Goal: Transaction & Acquisition: Purchase product/service

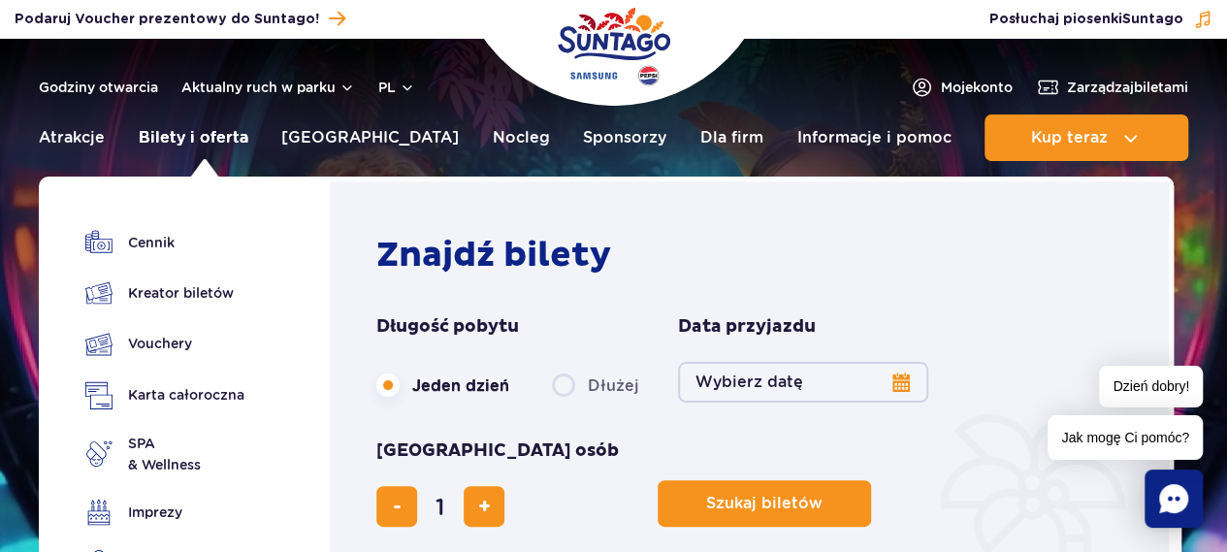
click at [165, 139] on link "Bilety i oferta" at bounding box center [194, 137] width 110 height 47
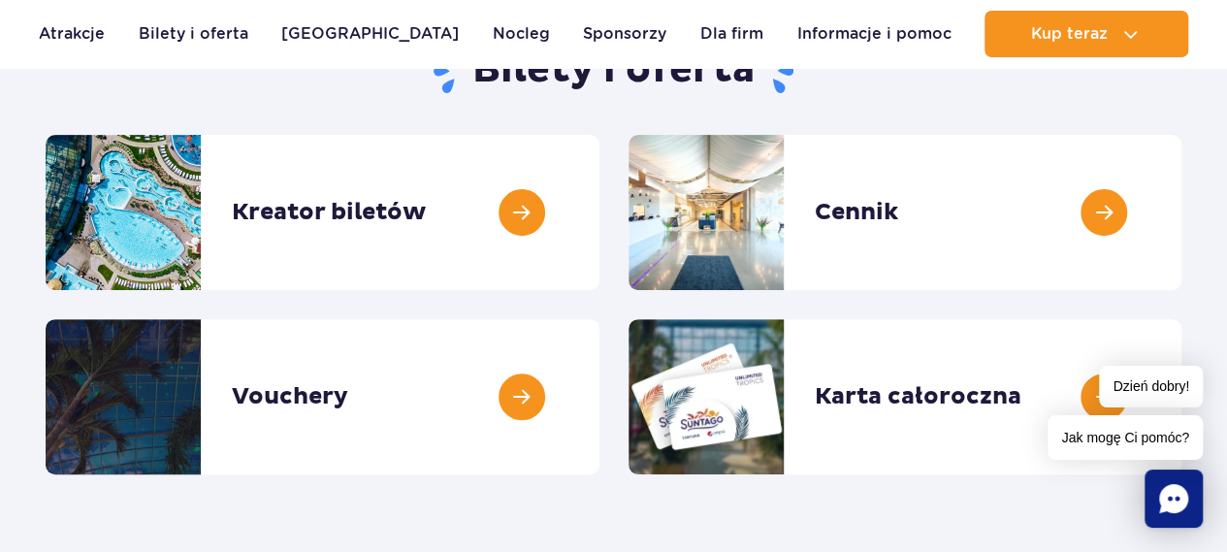
scroll to position [245, 0]
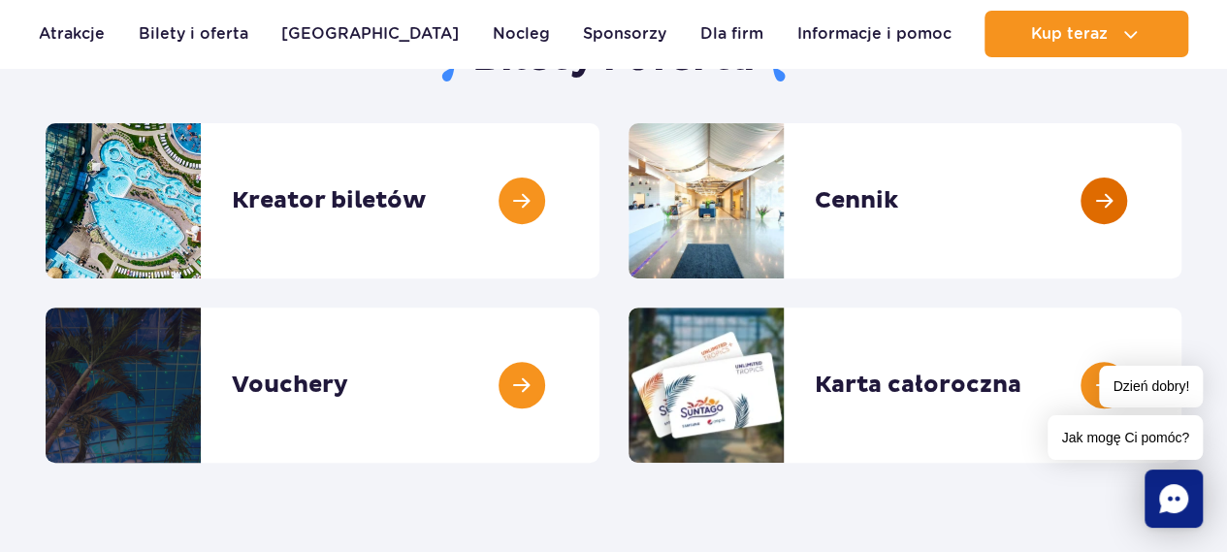
click at [1182, 203] on link at bounding box center [1182, 200] width 0 height 155
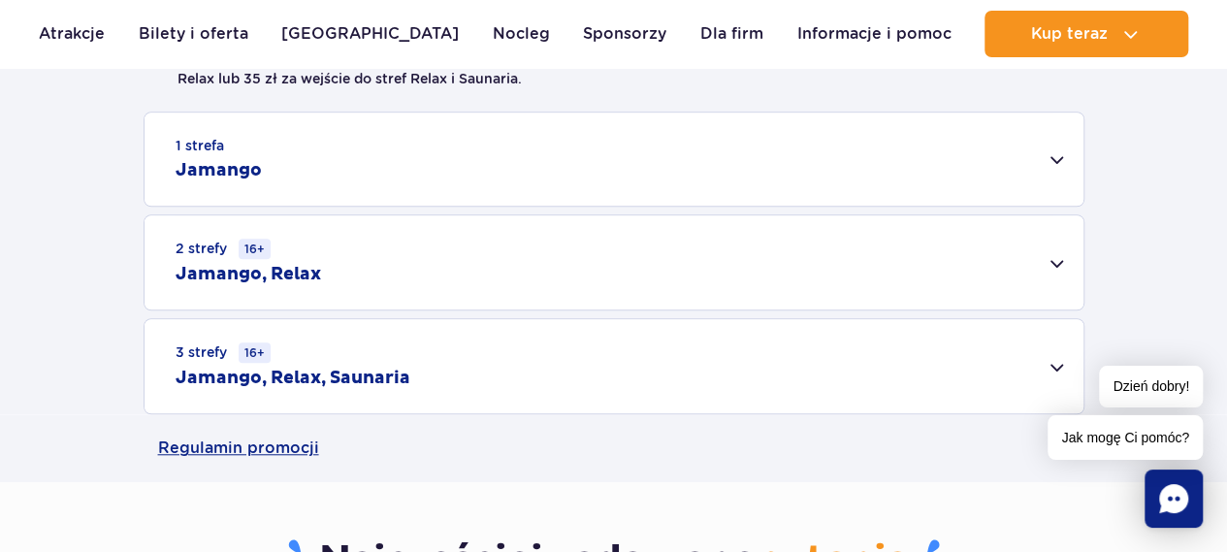
scroll to position [608, 0]
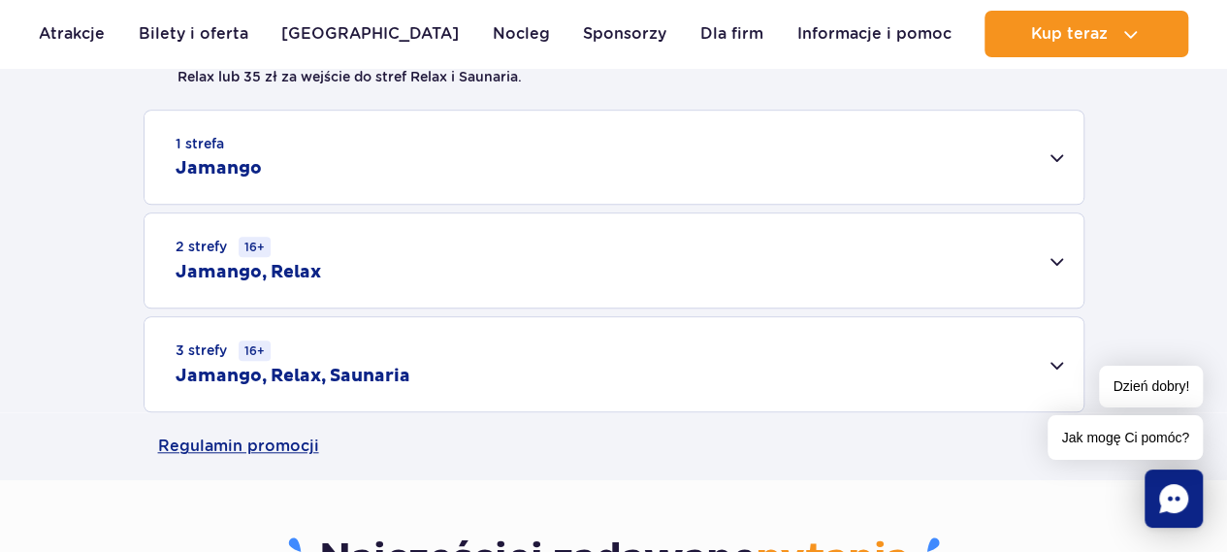
click at [1059, 156] on div "1 strefa Jamango" at bounding box center [614, 157] width 939 height 93
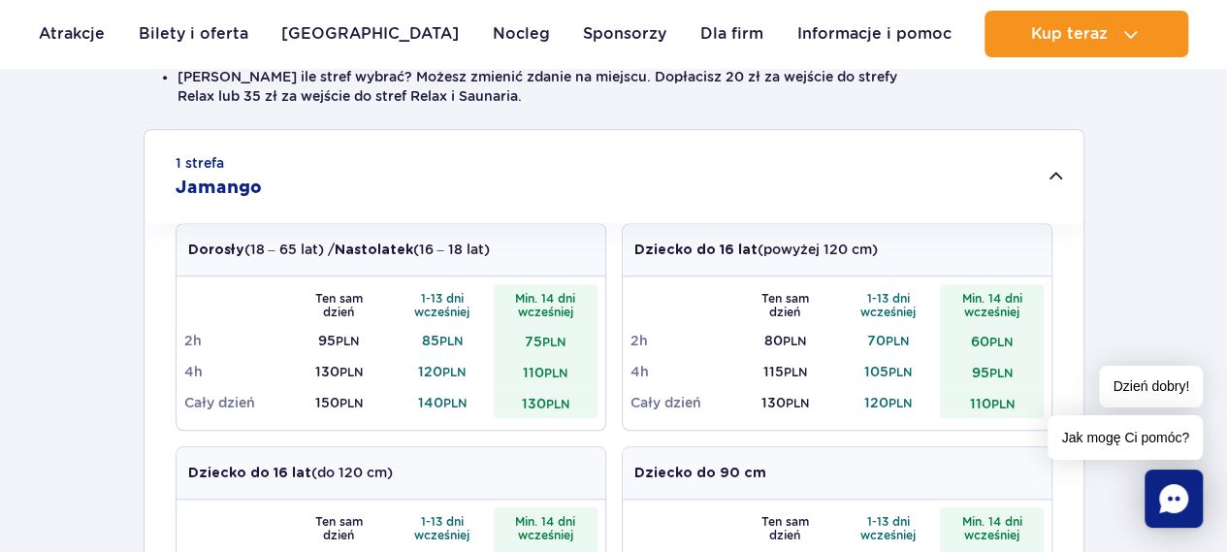
scroll to position [590, 0]
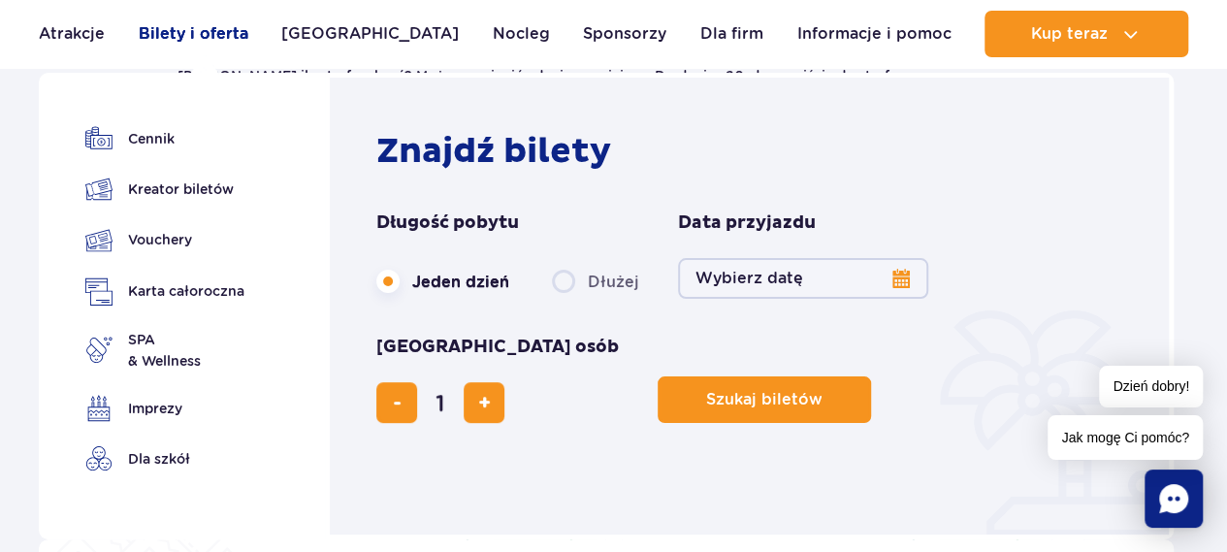
click at [210, 34] on link "Bilety i oferta" at bounding box center [194, 34] width 110 height 47
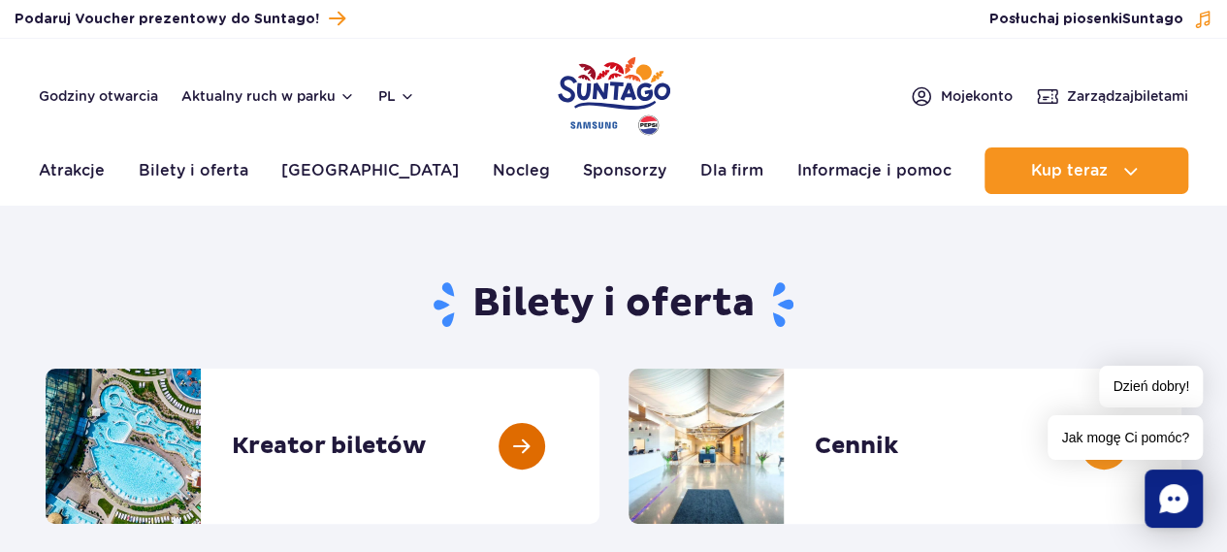
click at [600, 452] on link at bounding box center [600, 446] width 0 height 155
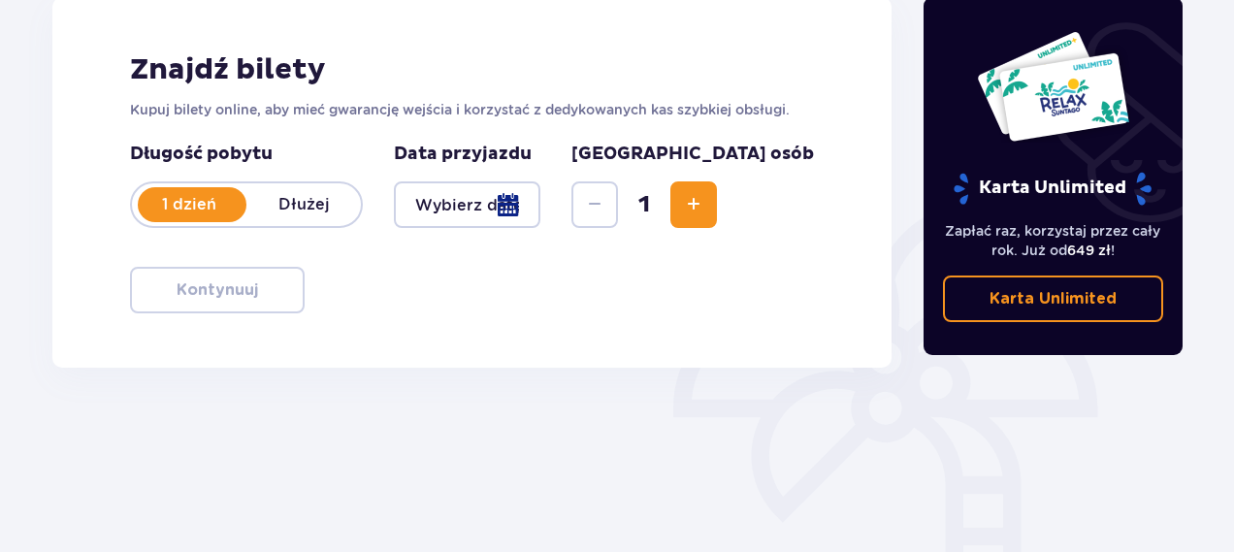
scroll to position [282, 0]
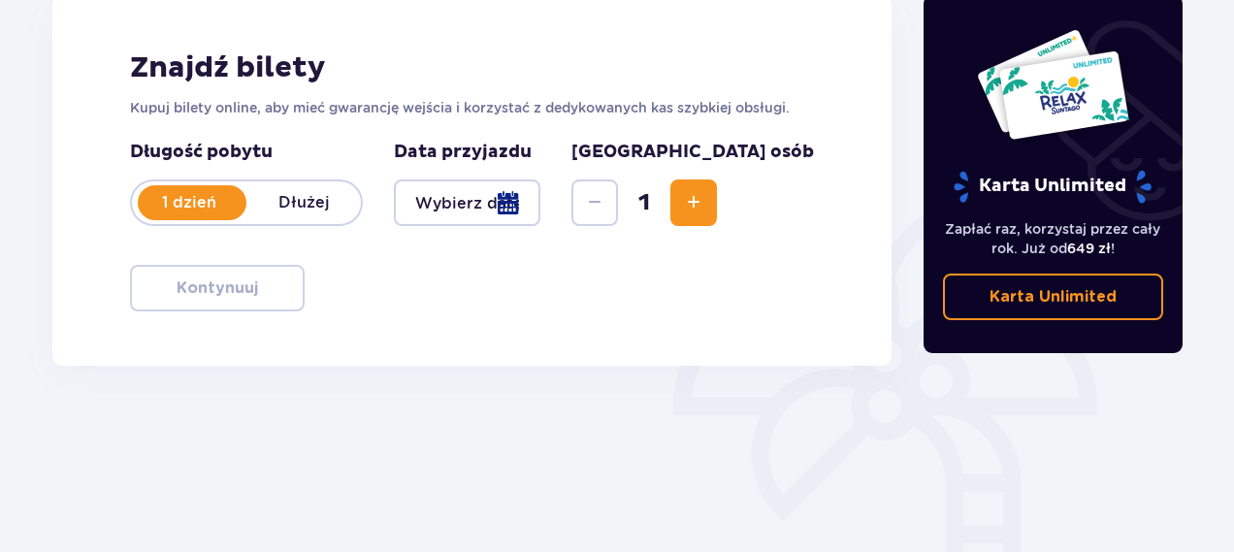
click at [540, 204] on div at bounding box center [467, 202] width 147 height 47
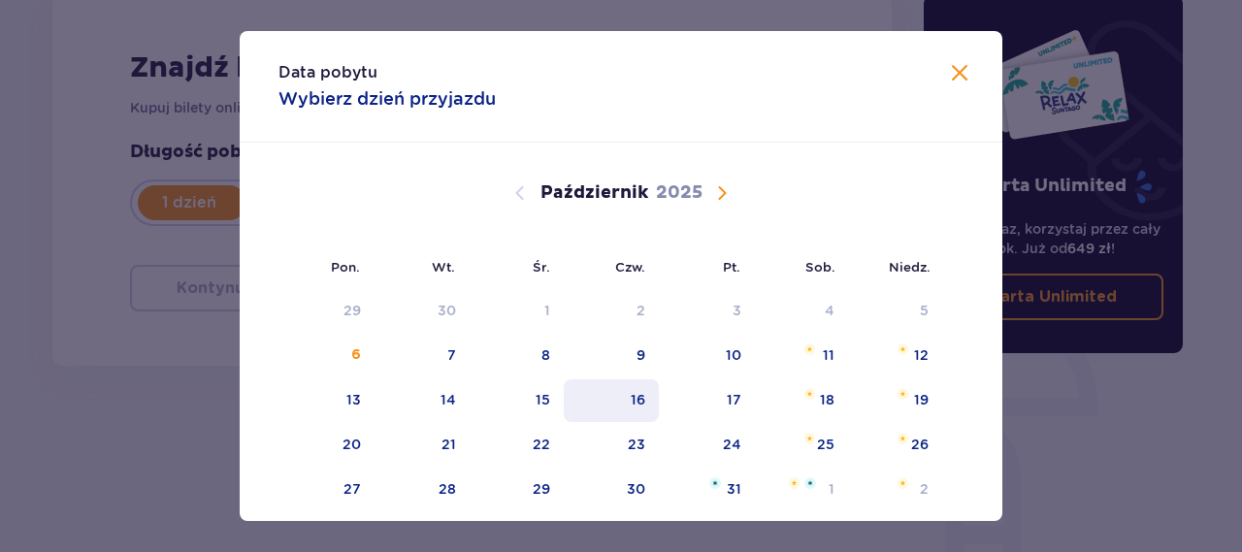
click at [640, 395] on div "16" at bounding box center [638, 399] width 15 height 19
type input "[DATE]"
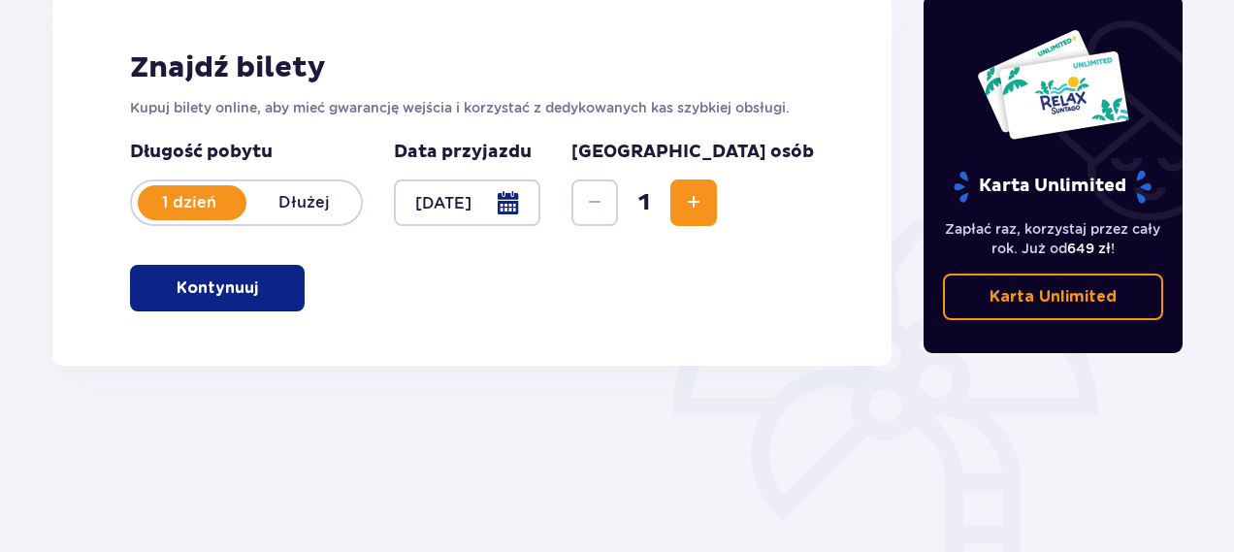
click at [705, 205] on span "Zwiększ" at bounding box center [693, 202] width 23 height 23
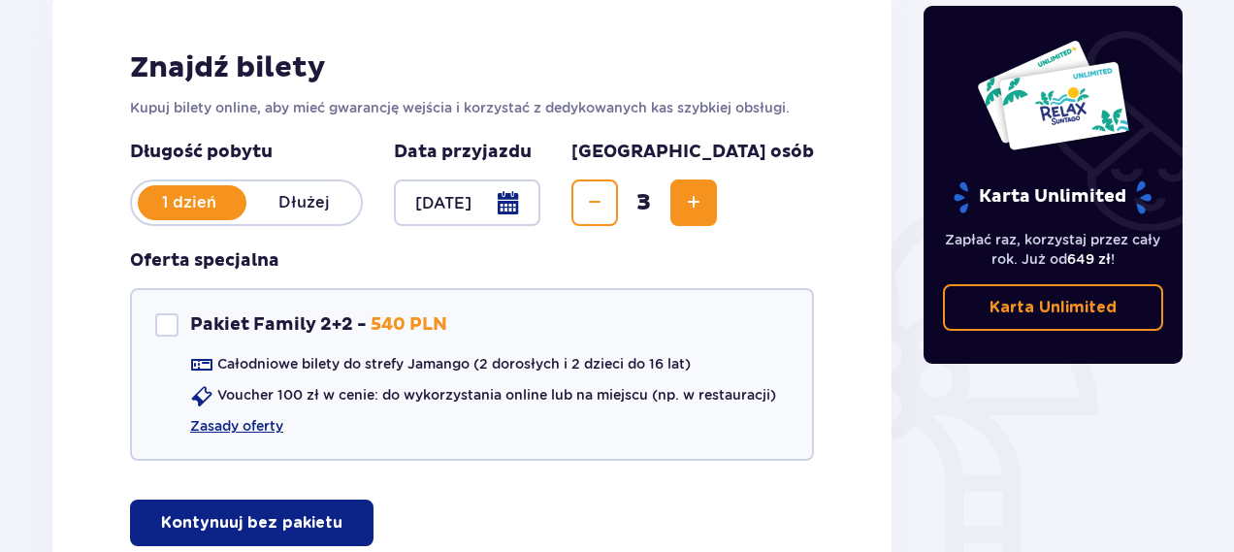
click at [705, 205] on span "Zwiększ" at bounding box center [693, 202] width 23 height 23
click at [305, 523] on p "Kontynuuj bez pakietu" at bounding box center [251, 522] width 181 height 21
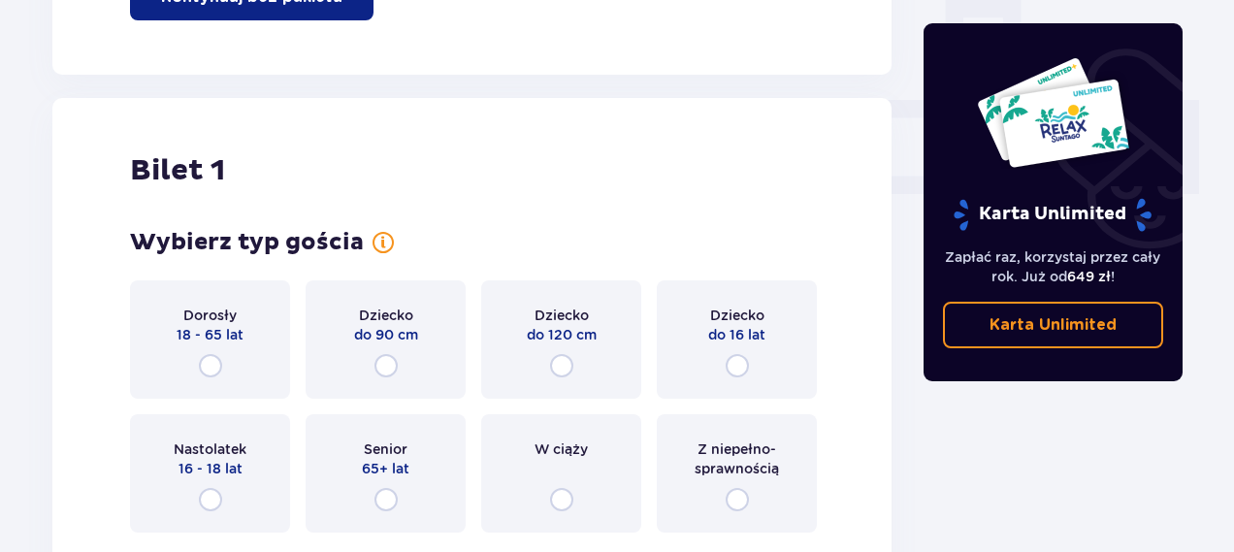
scroll to position [883, 0]
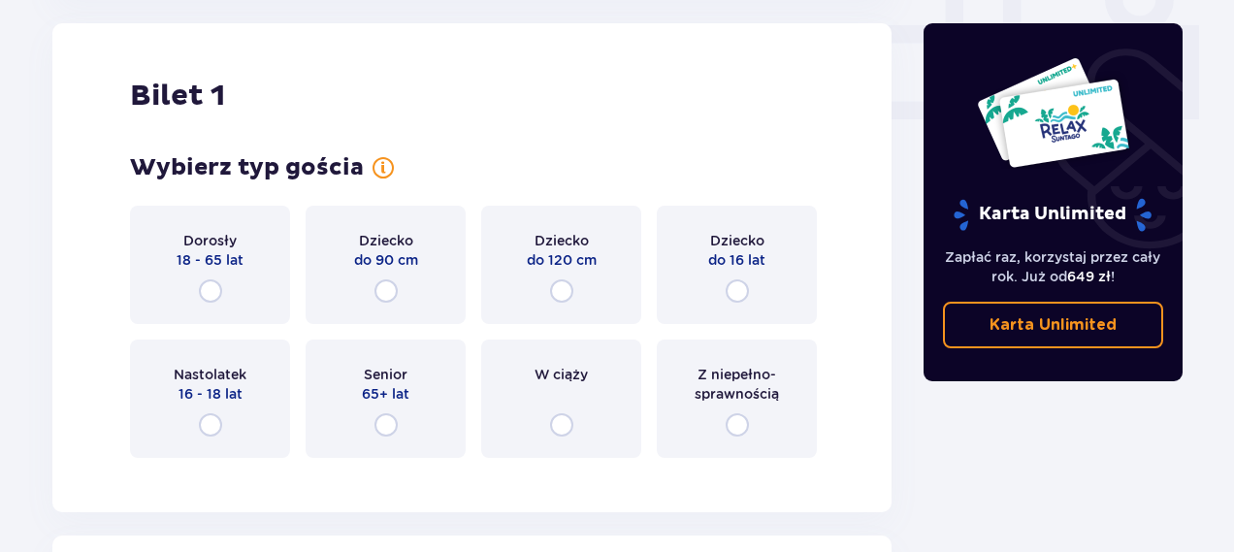
click at [212, 282] on input "radio" at bounding box center [210, 290] width 23 height 23
radio input "true"
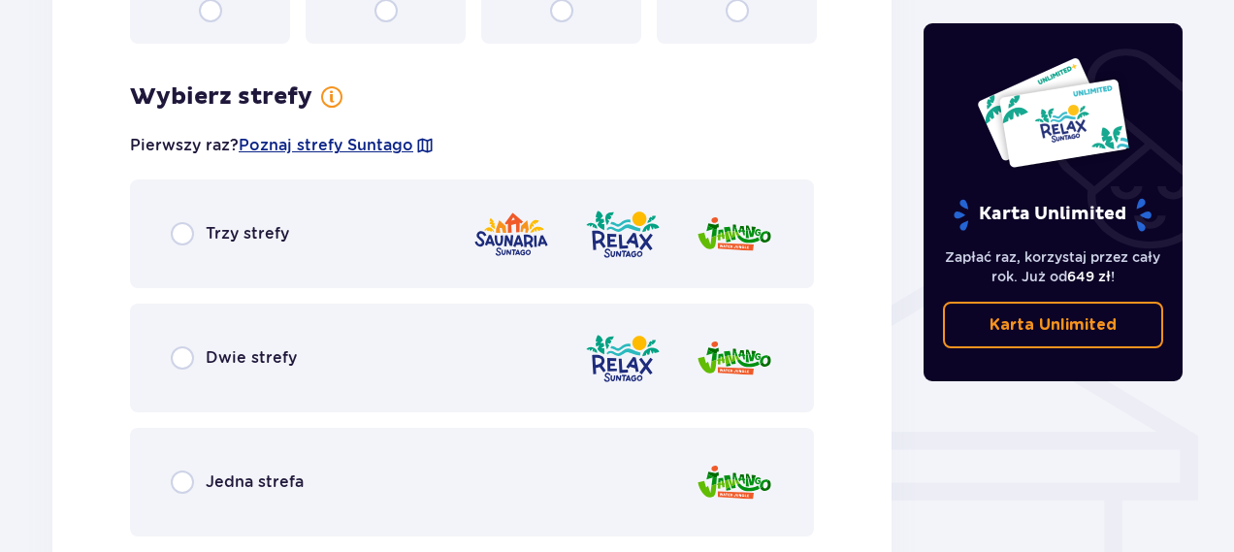
scroll to position [1356, 0]
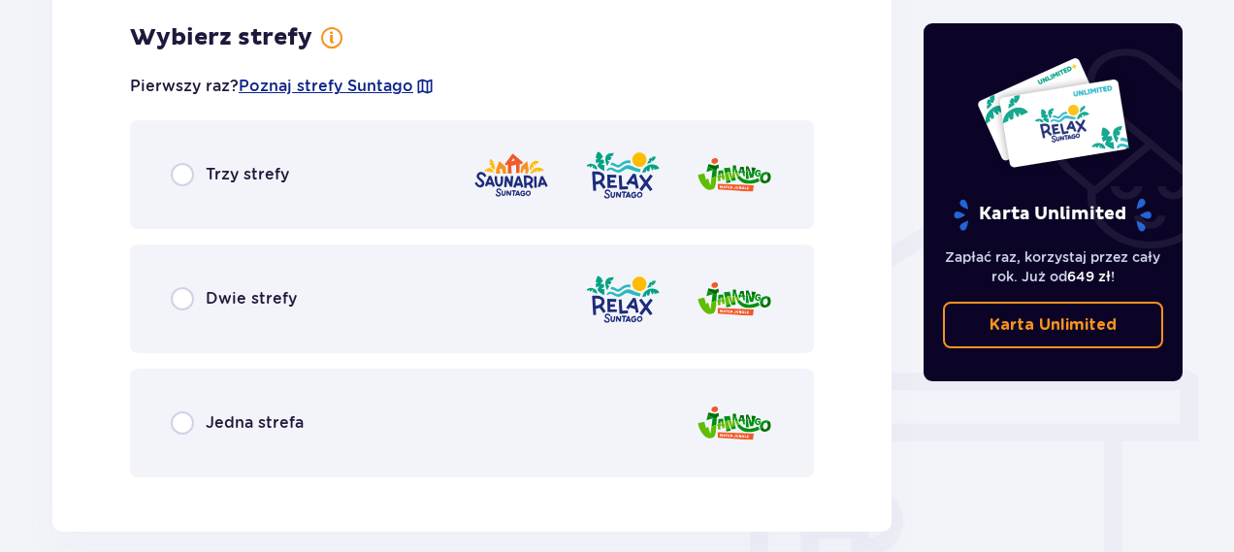
click at [182, 426] on input "radio" at bounding box center [182, 422] width 23 height 23
radio input "true"
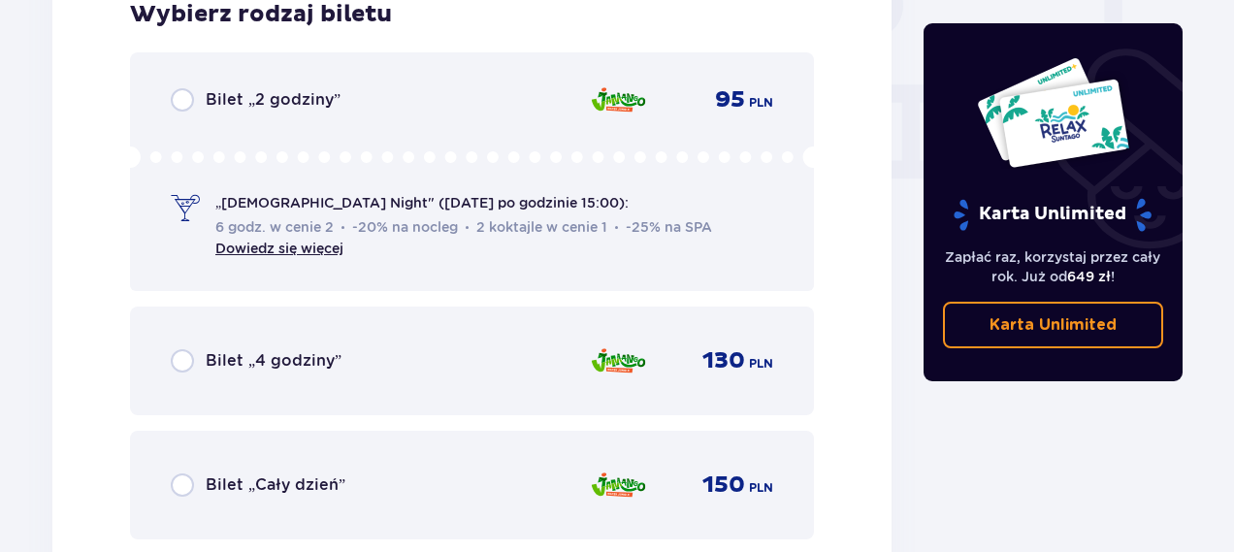
scroll to position [1873, 0]
click at [179, 359] on input "radio" at bounding box center [182, 360] width 23 height 23
radio input "true"
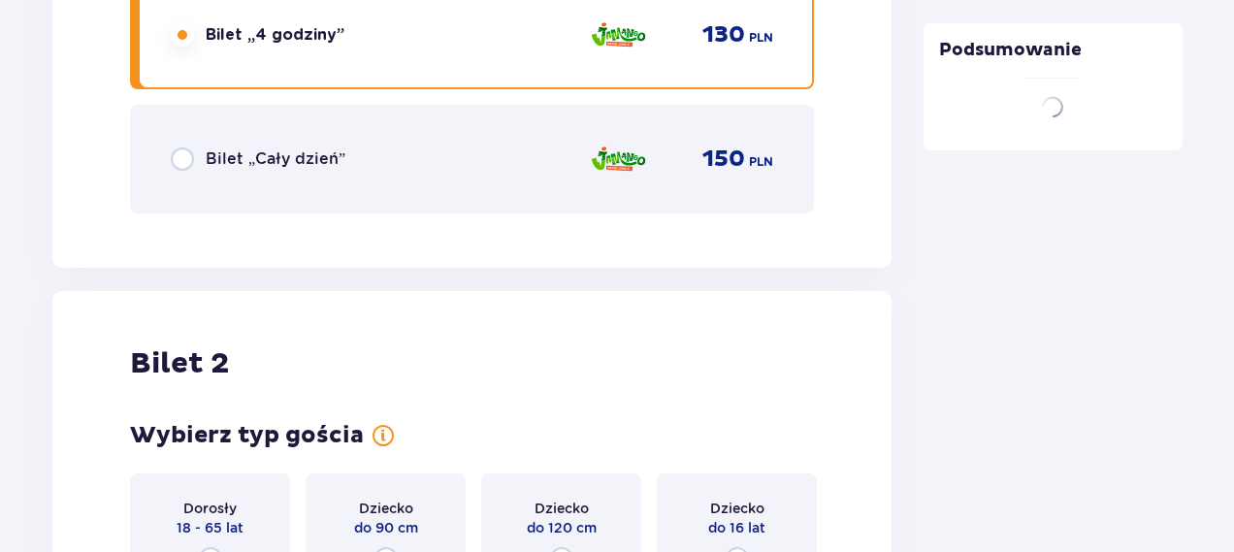
scroll to position [2466, 0]
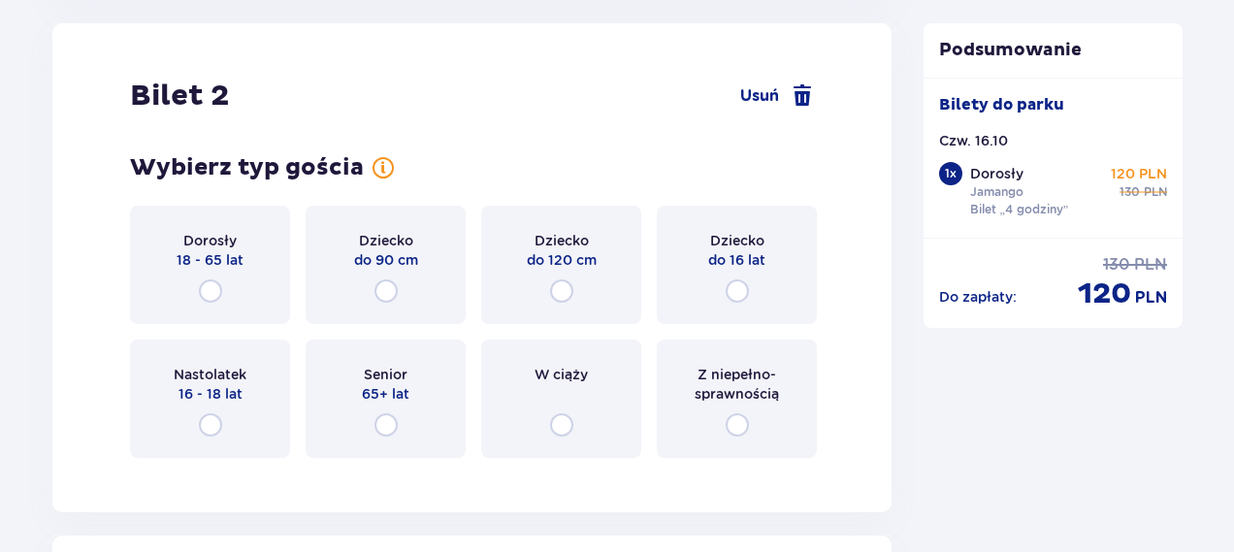
click at [734, 288] on input "radio" at bounding box center [737, 290] width 23 height 23
radio input "true"
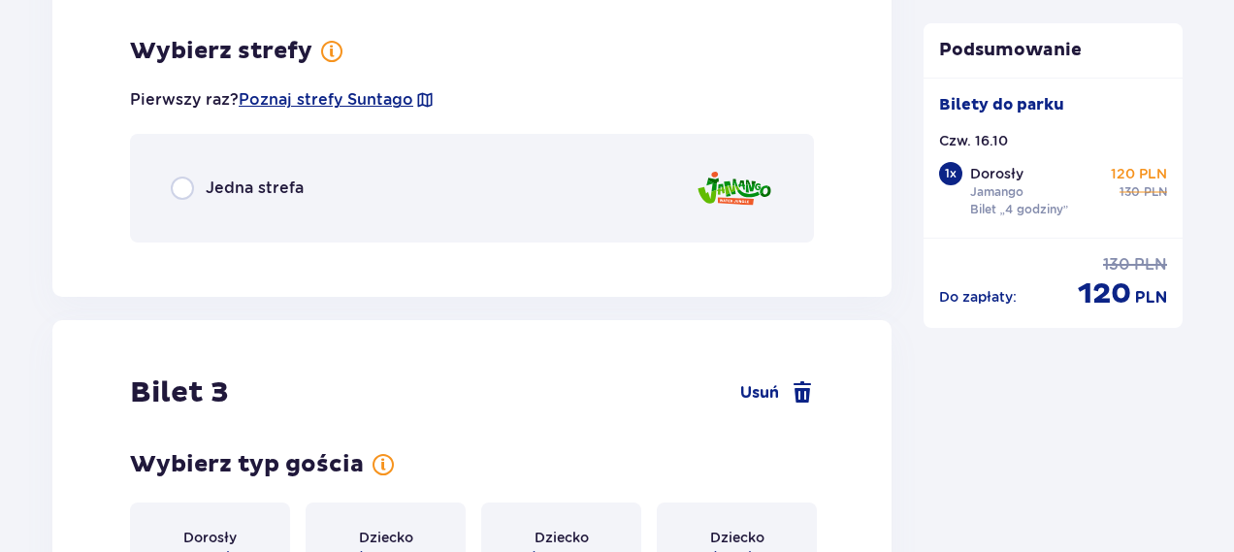
scroll to position [2940, 0]
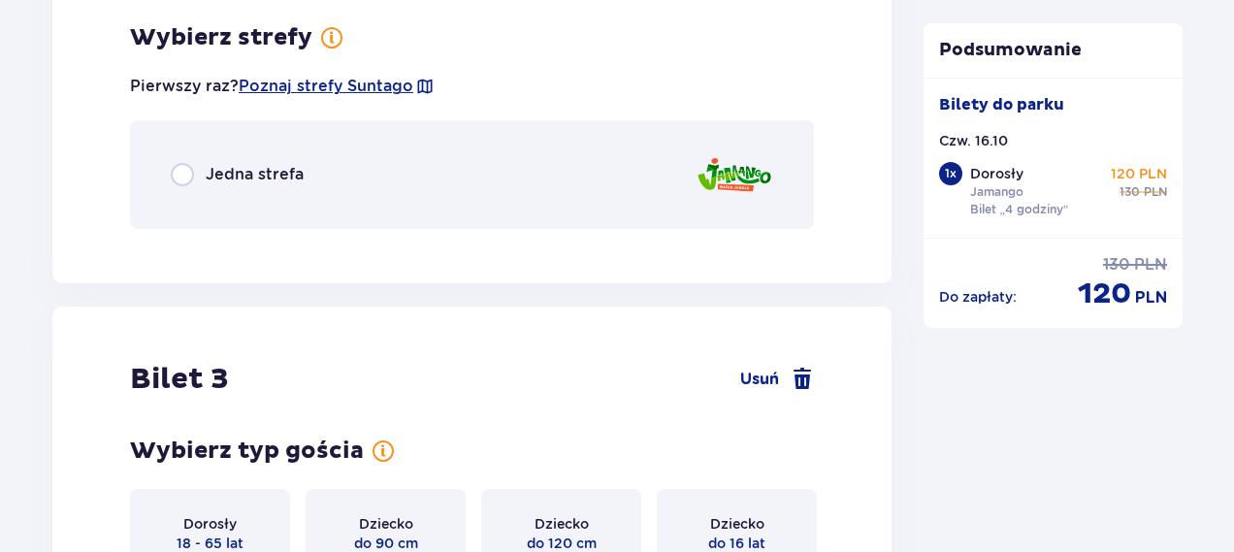
click at [182, 169] on input "radio" at bounding box center [182, 174] width 23 height 23
radio input "true"
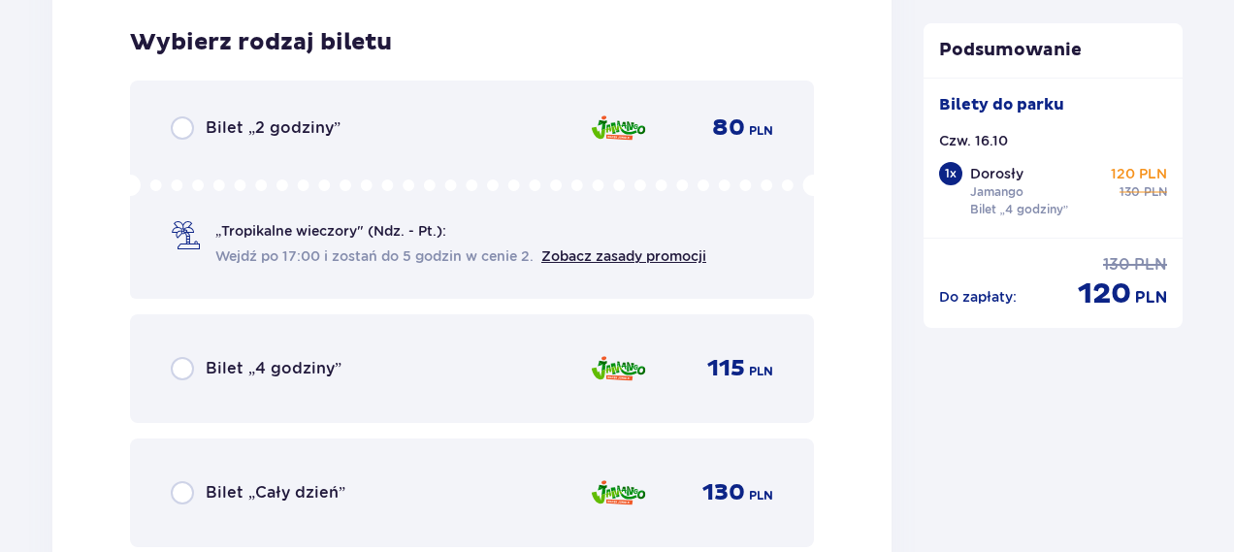
scroll to position [3184, 0]
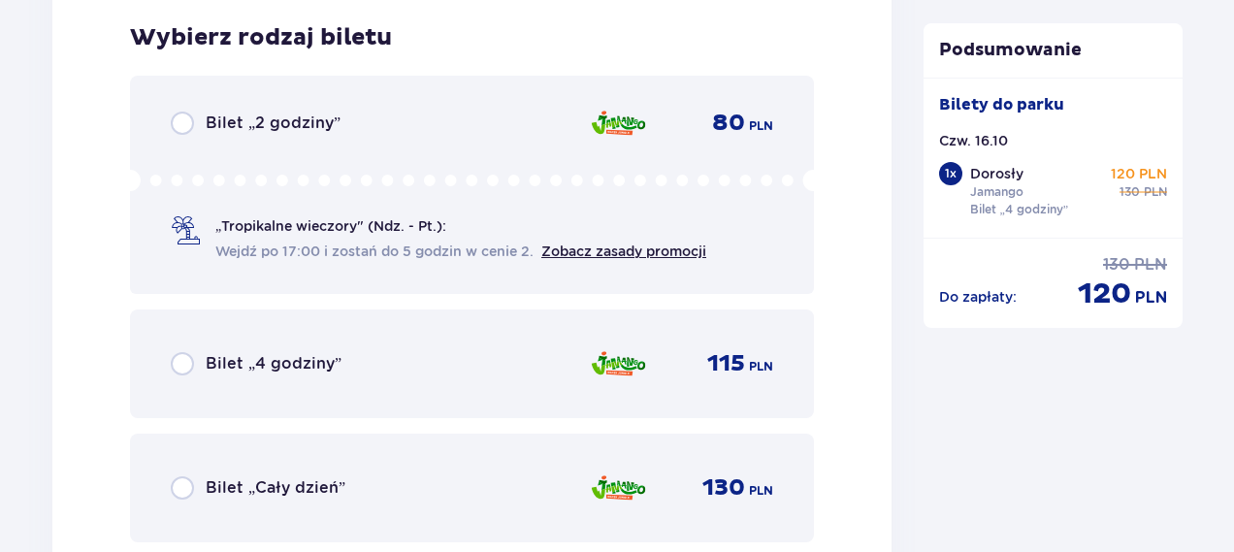
click at [180, 365] on input "radio" at bounding box center [182, 363] width 23 height 23
radio input "true"
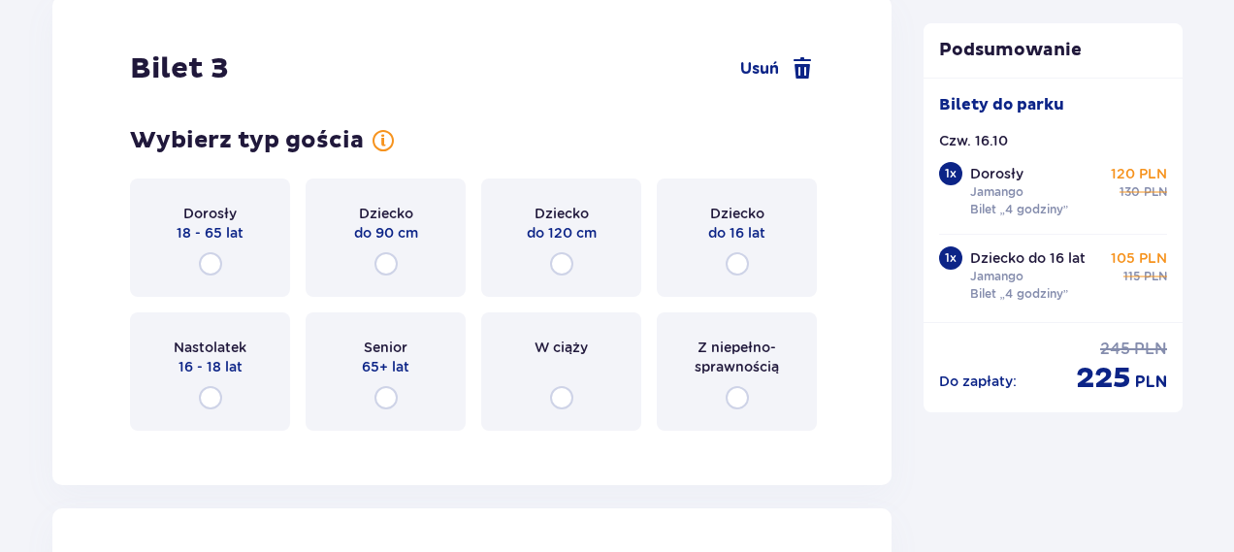
scroll to position [3804, 0]
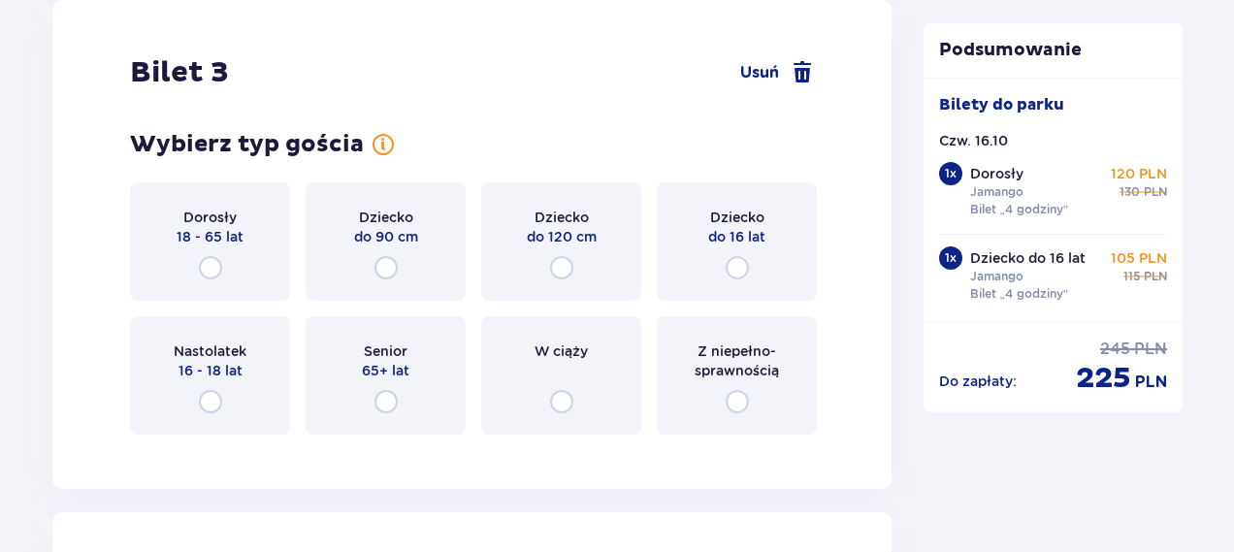
click at [735, 273] on input "radio" at bounding box center [737, 267] width 23 height 23
radio input "true"
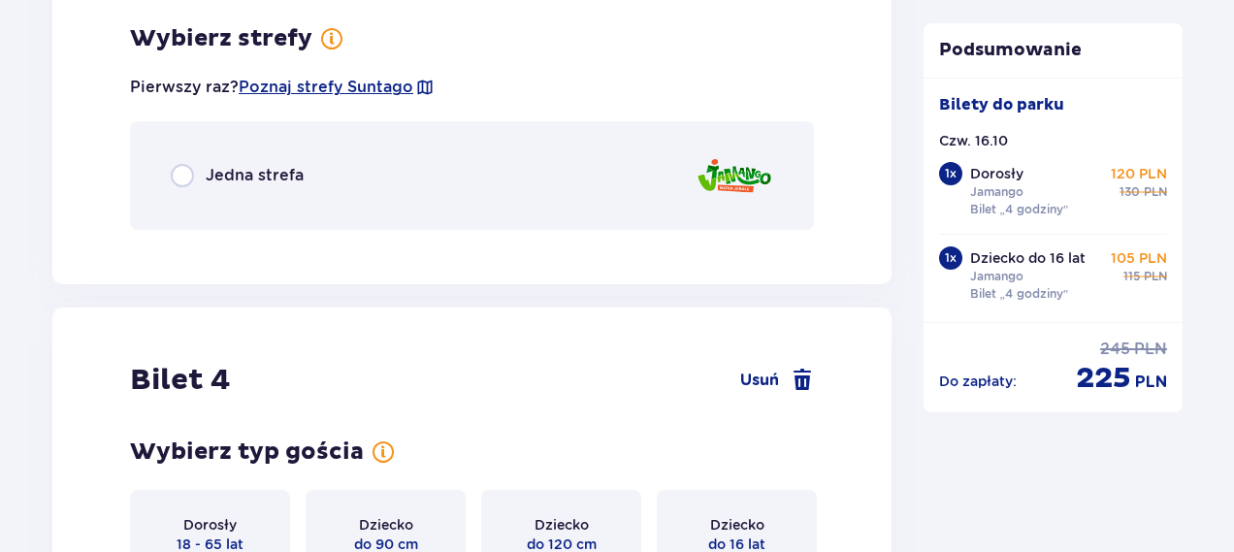
scroll to position [4255, 0]
click at [175, 168] on input "radio" at bounding box center [182, 174] width 23 height 23
radio input "true"
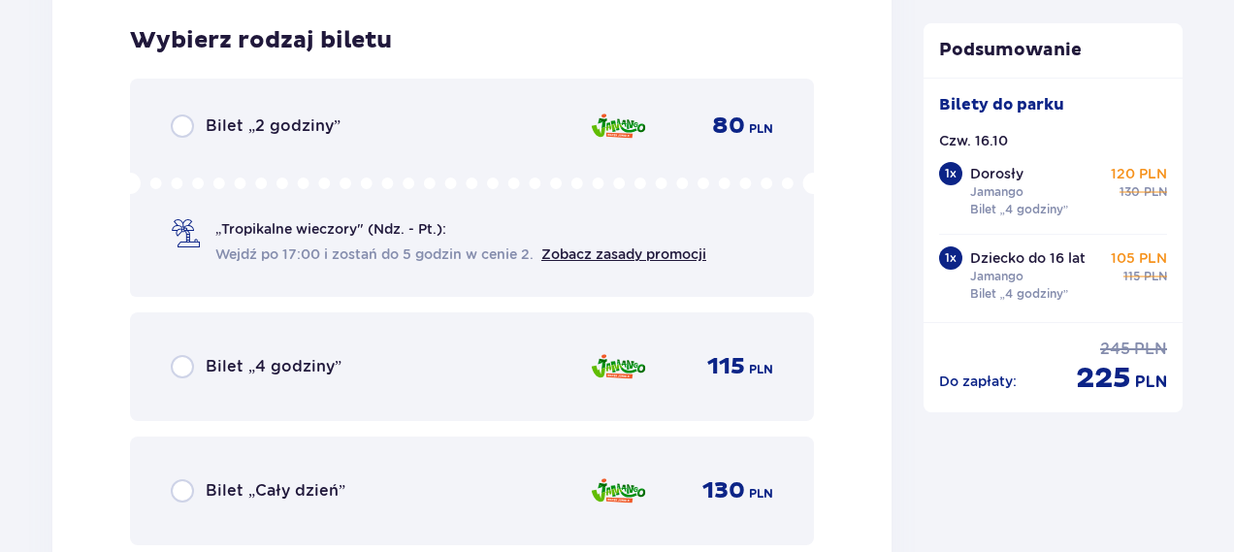
scroll to position [4499, 0]
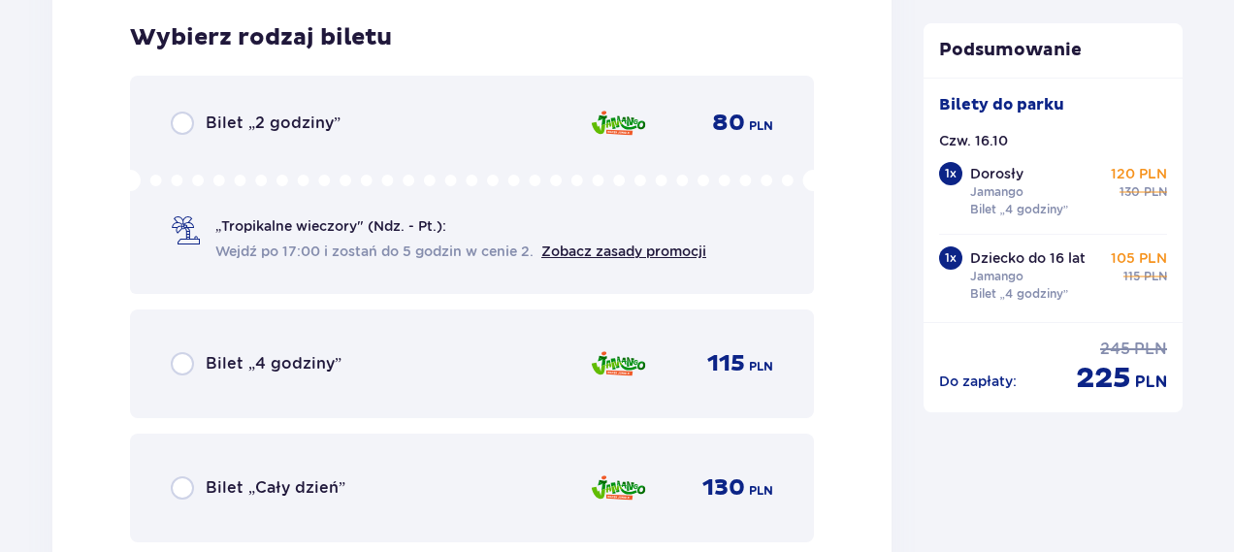
click at [185, 372] on input "radio" at bounding box center [182, 363] width 23 height 23
radio input "true"
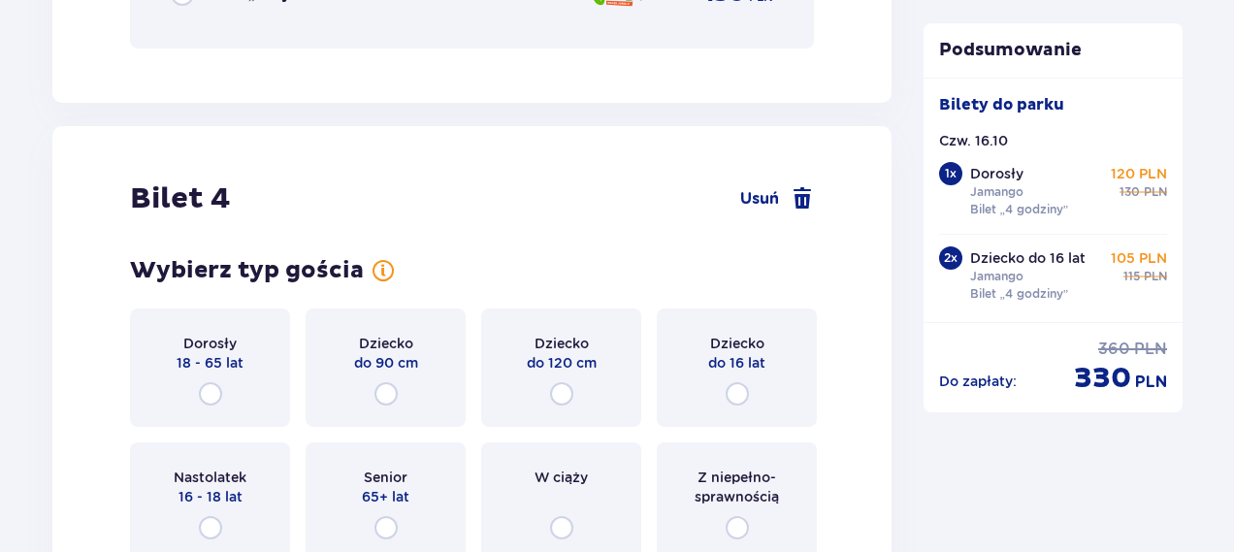
scroll to position [4985, 0]
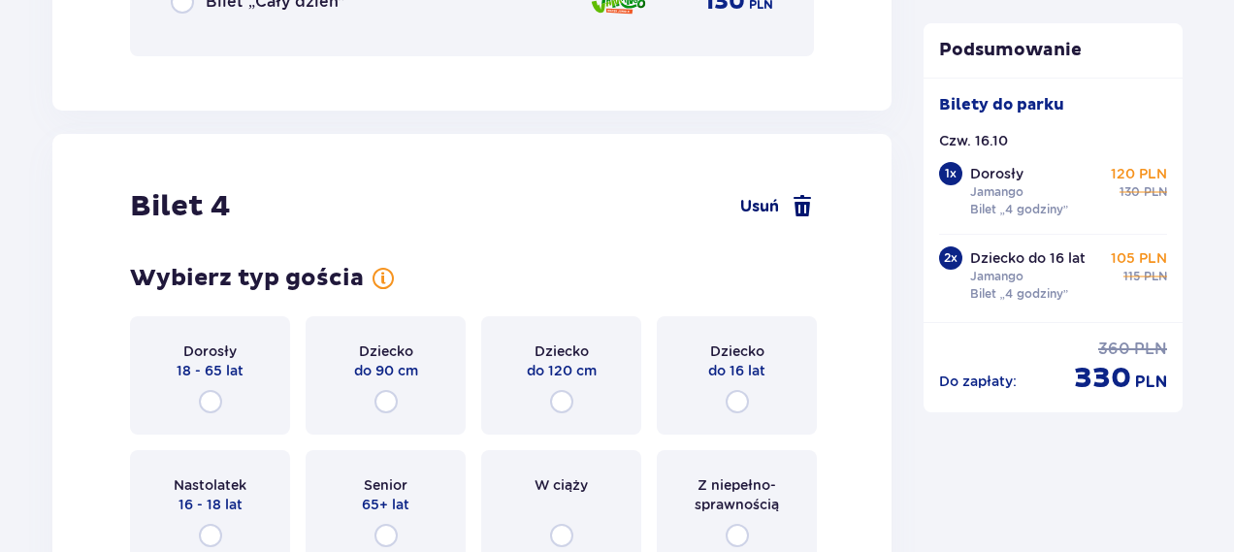
click at [798, 204] on span at bounding box center [802, 206] width 23 height 23
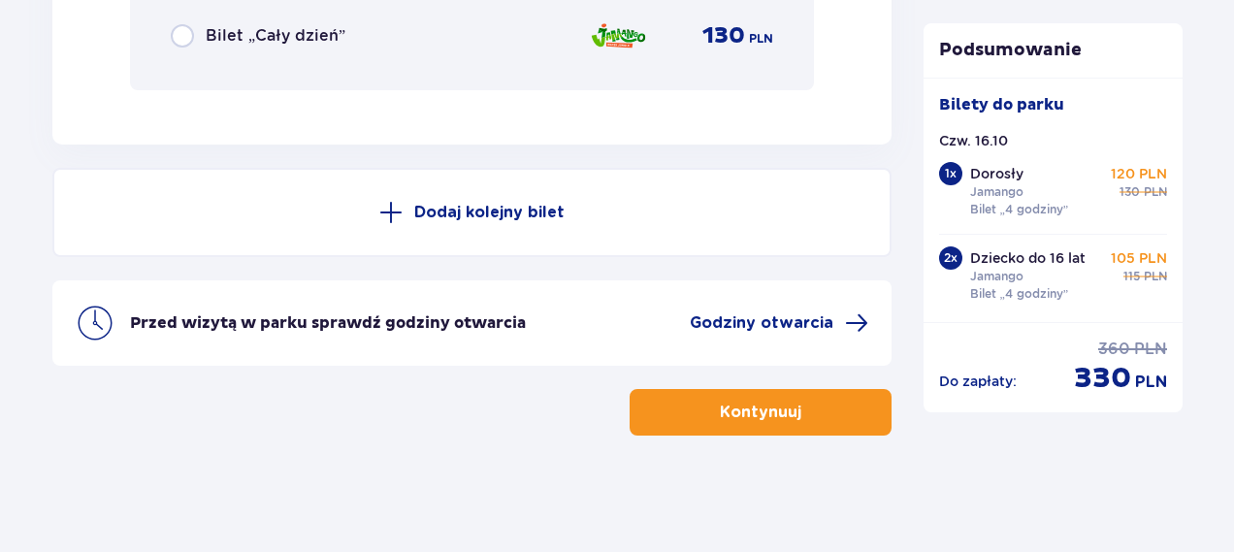
scroll to position [4950, 0]
click at [392, 211] on span at bounding box center [390, 213] width 23 height 23
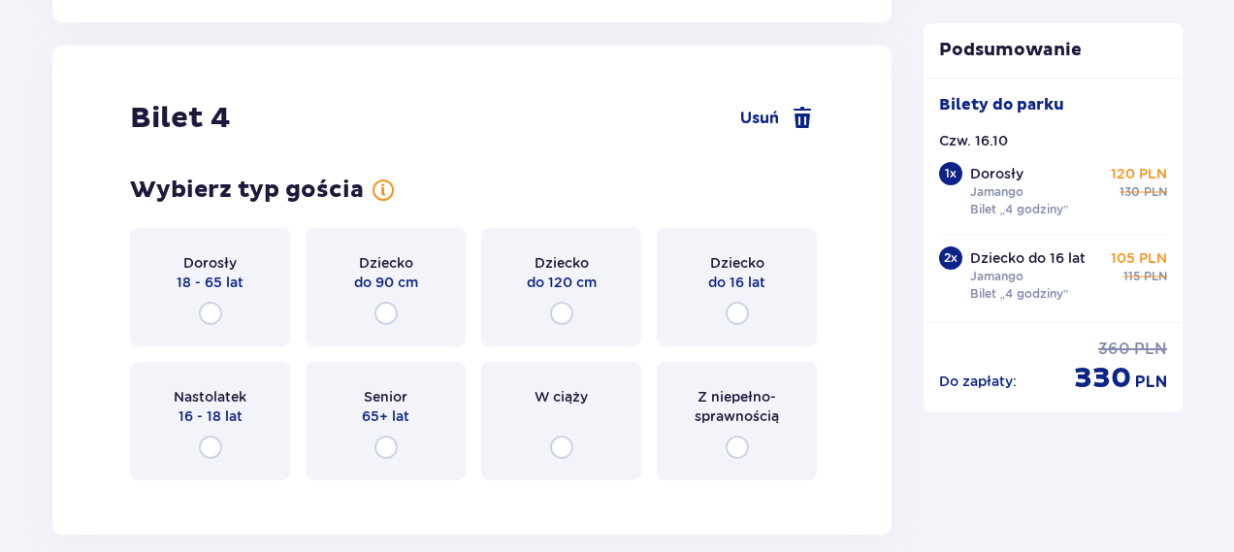
scroll to position [5096, 0]
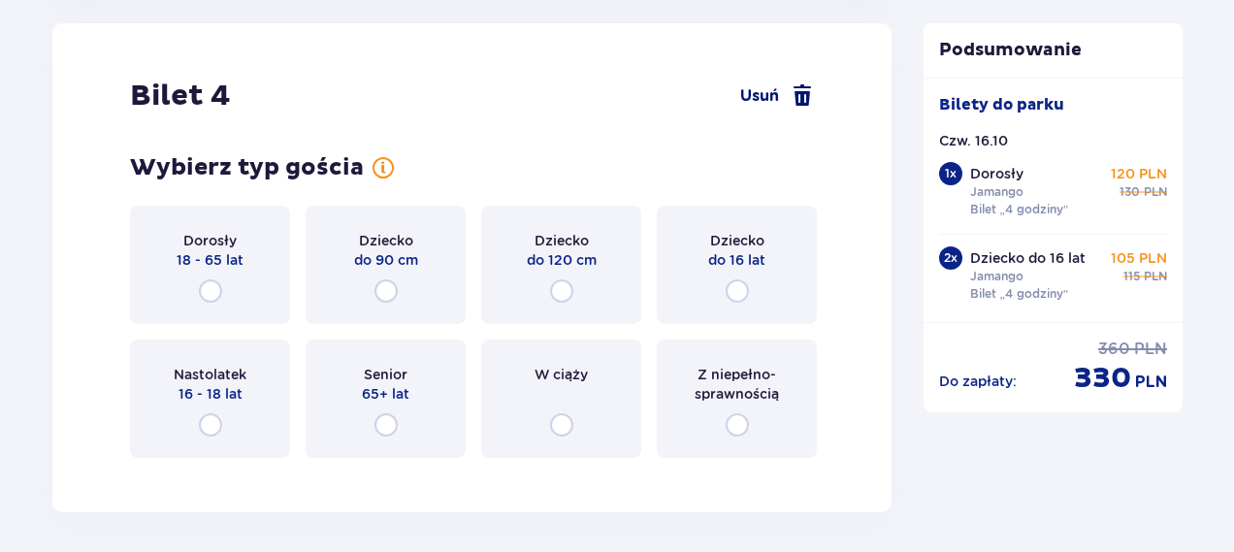
click at [797, 99] on span at bounding box center [802, 95] width 23 height 23
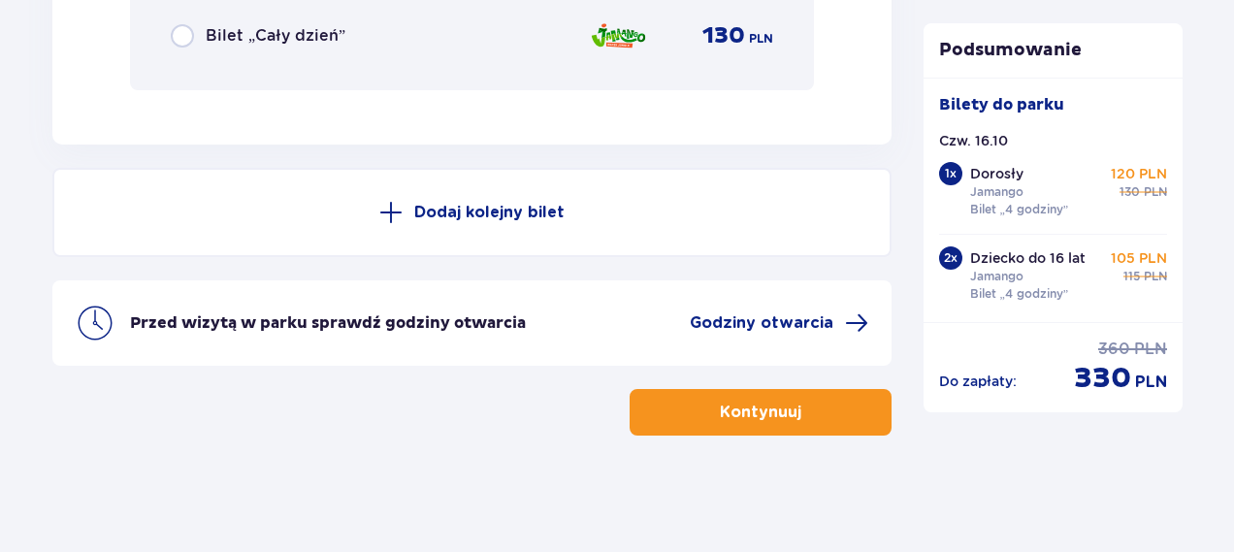
scroll to position [4950, 0]
click at [779, 410] on p "Kontynuuj" at bounding box center [761, 413] width 82 height 21
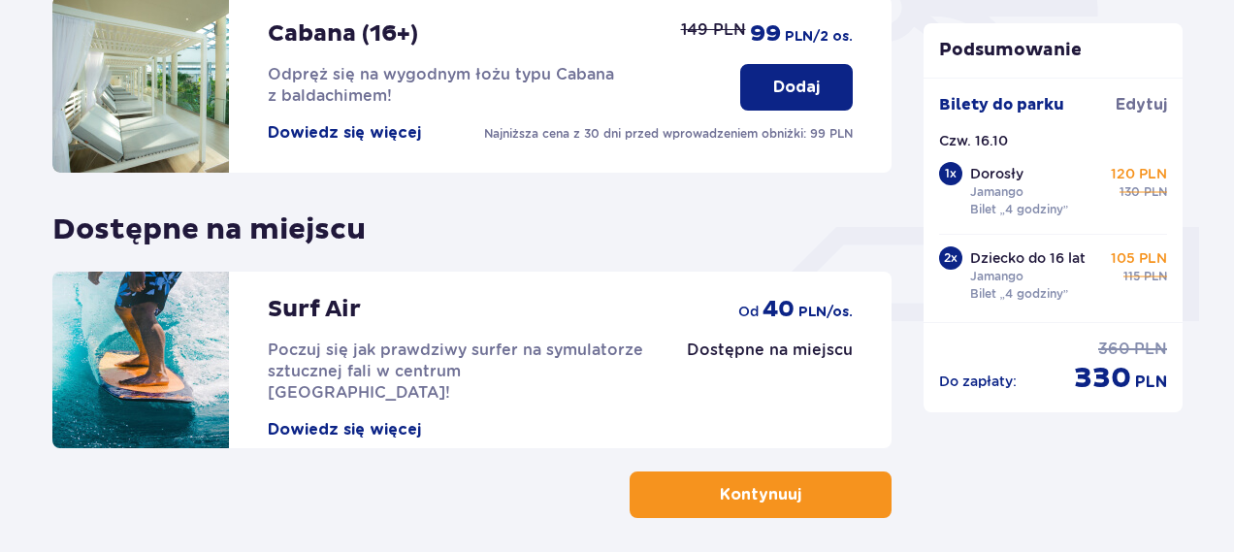
scroll to position [763, 0]
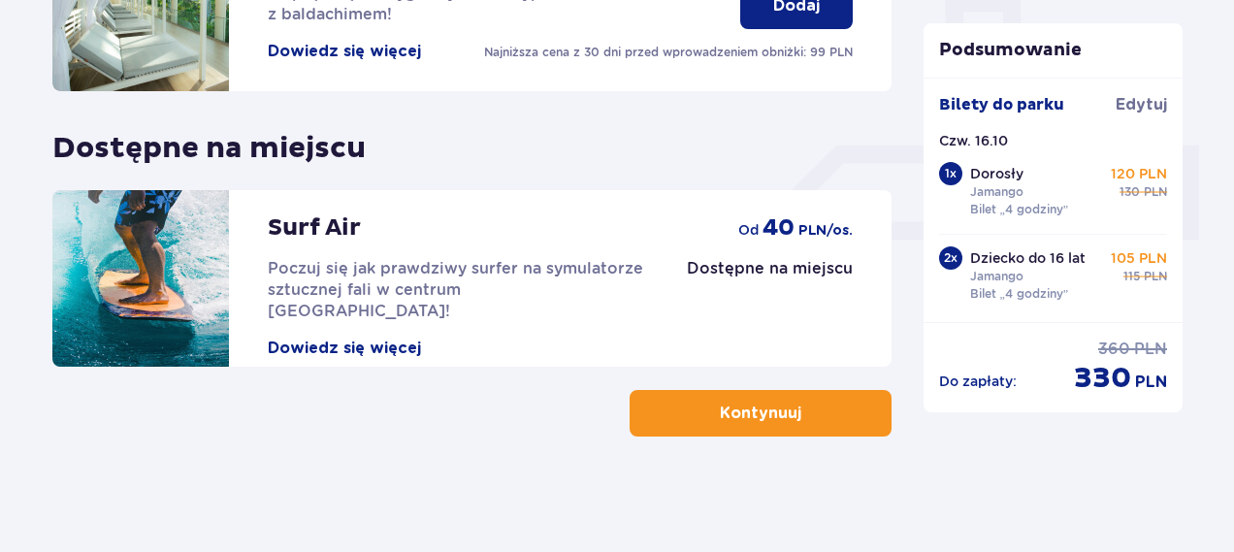
click at [757, 422] on p "Kontynuuj" at bounding box center [761, 413] width 82 height 21
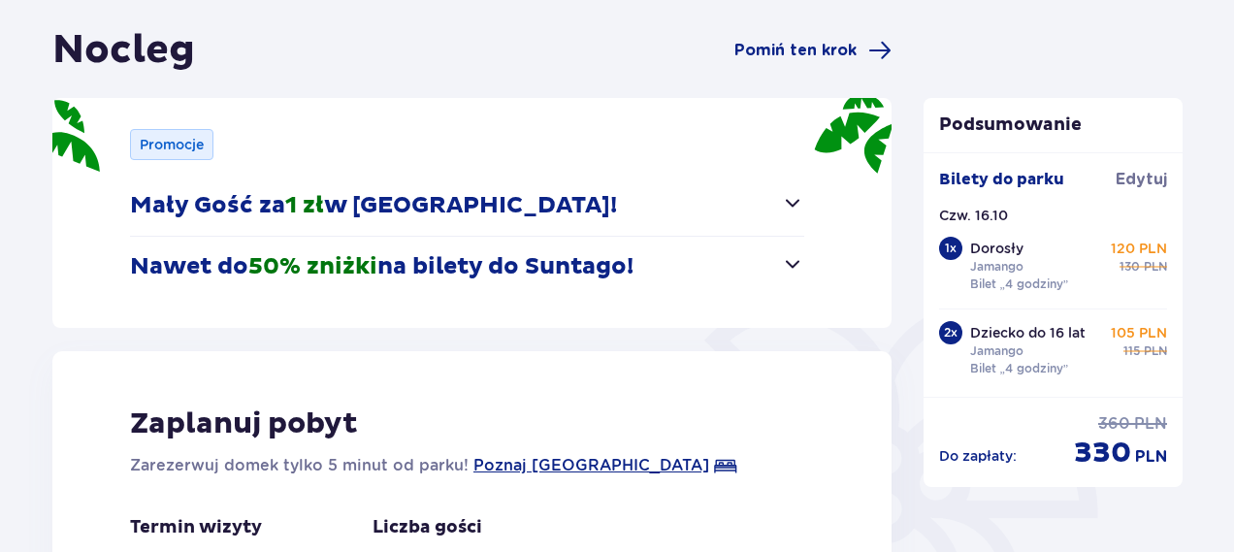
scroll to position [185, 0]
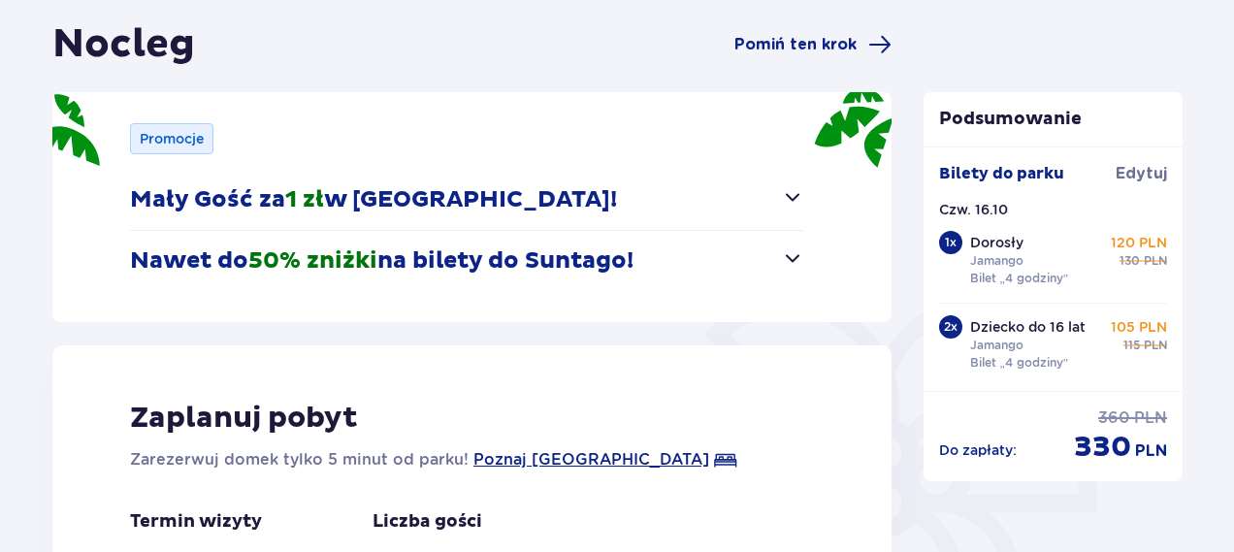
click at [792, 194] on span "button" at bounding box center [792, 196] width 23 height 23
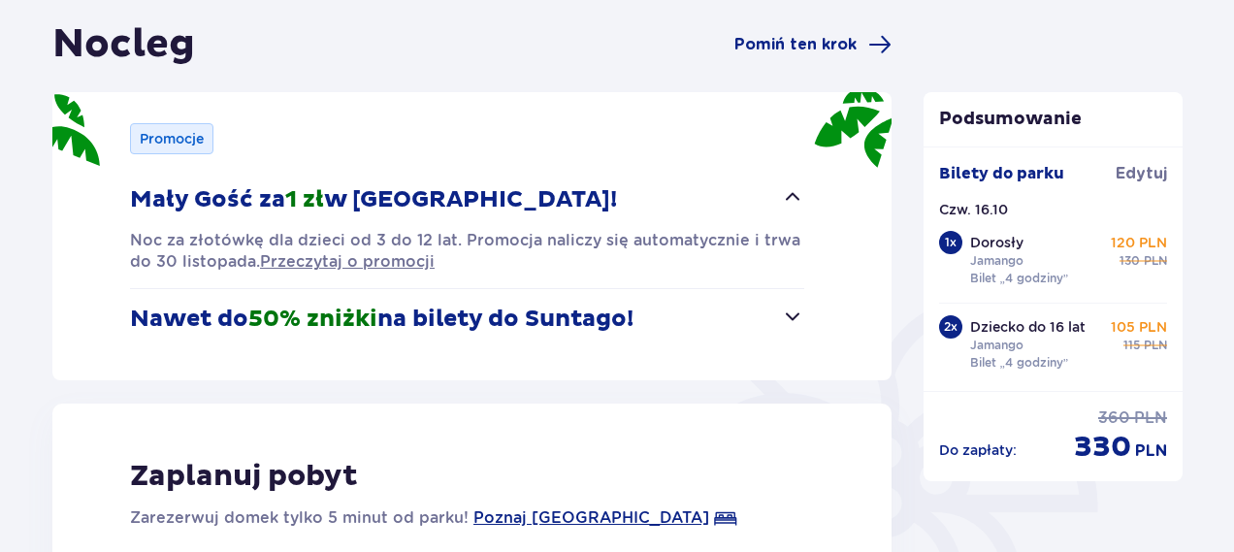
click at [794, 192] on span "button" at bounding box center [792, 196] width 23 height 23
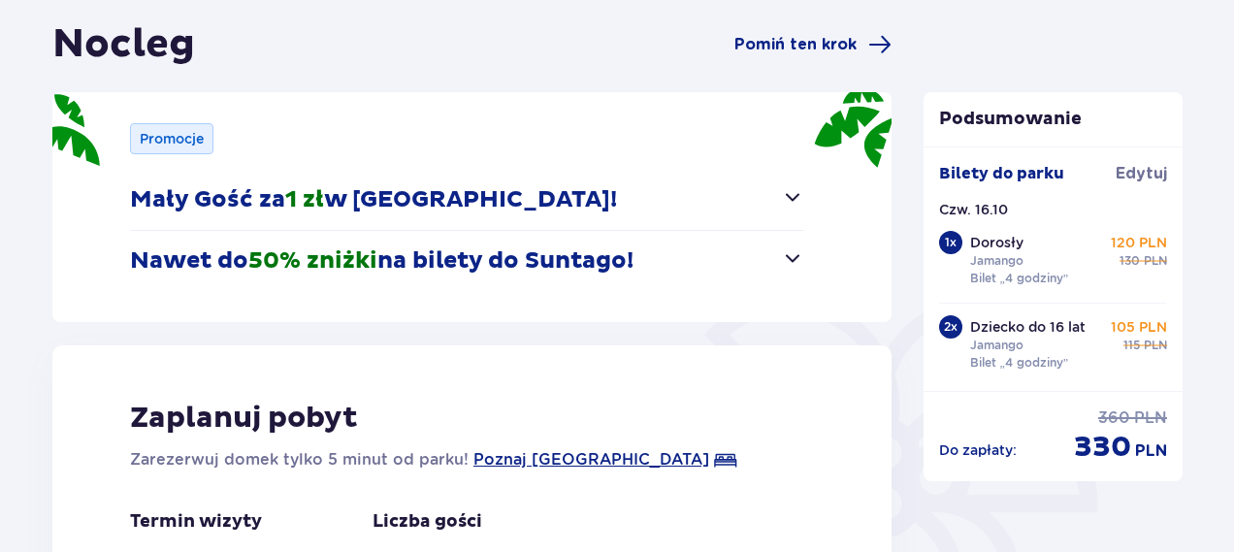
scroll to position [252, 0]
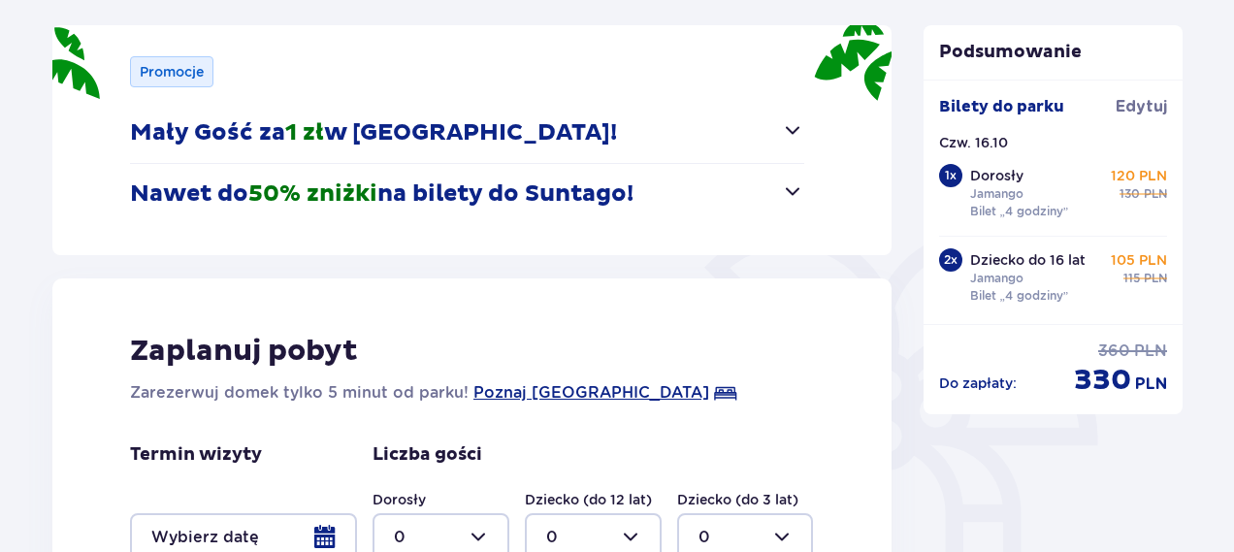
click at [794, 191] on span "button" at bounding box center [792, 190] width 23 height 23
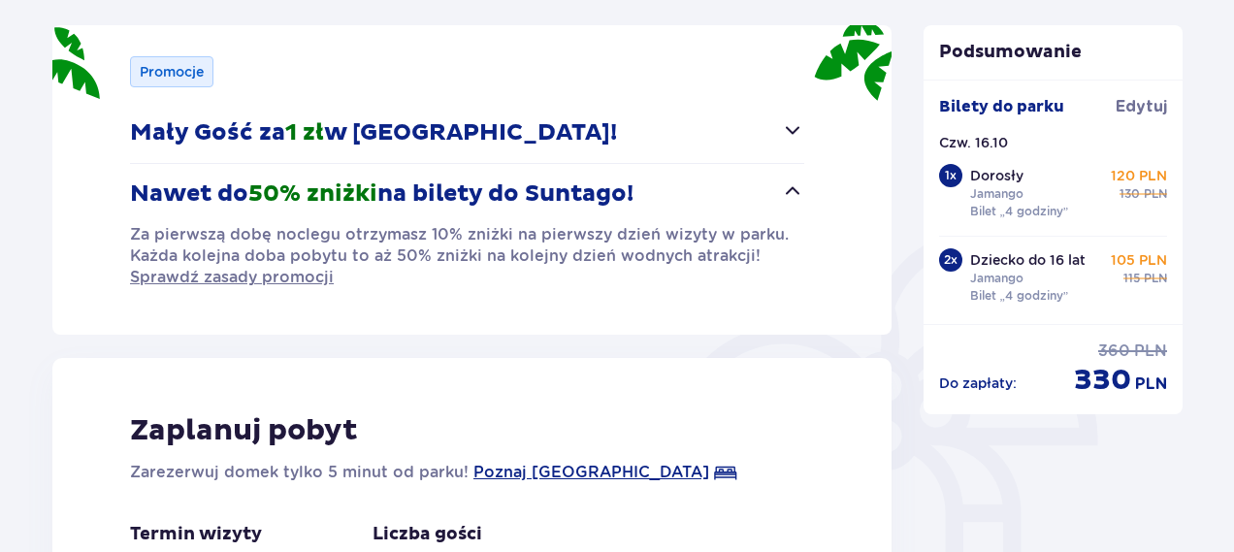
click at [794, 191] on span "button" at bounding box center [792, 190] width 23 height 23
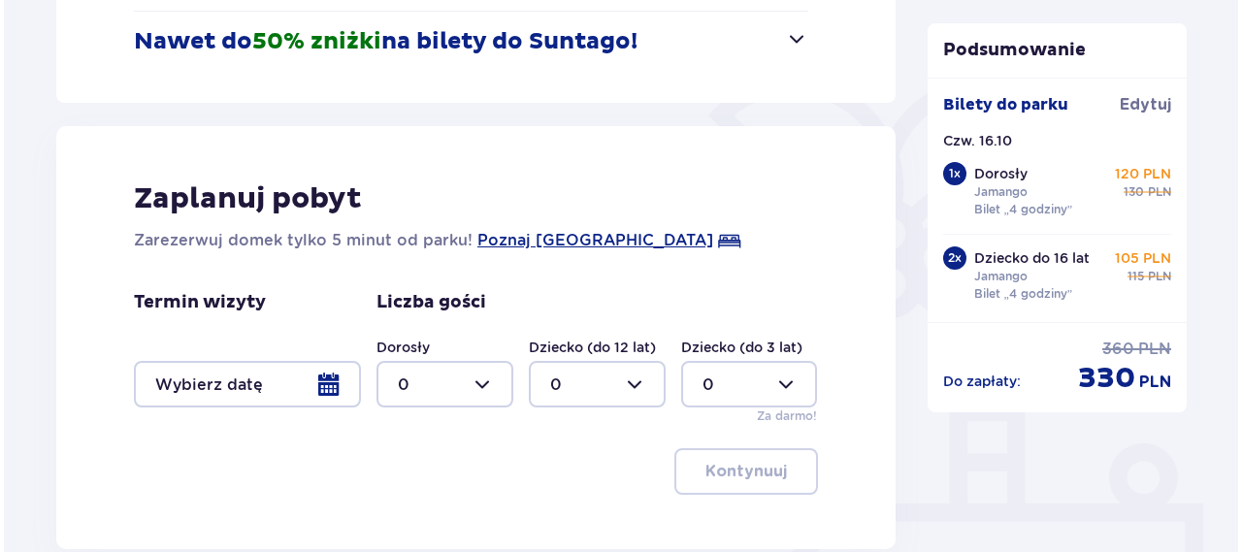
scroll to position [406, 0]
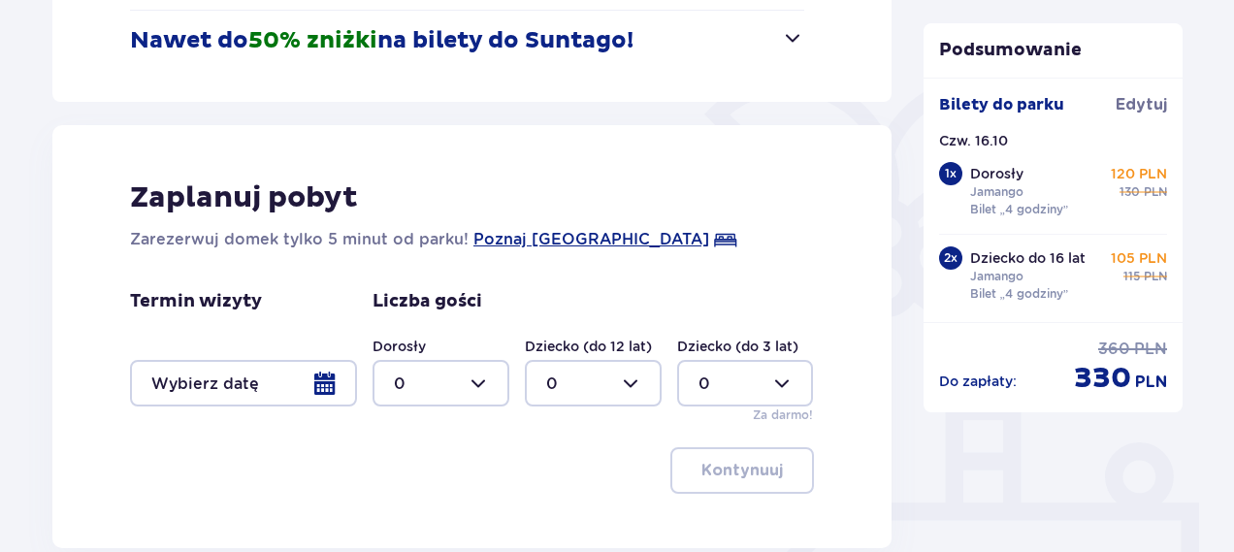
click at [780, 383] on div at bounding box center [745, 383] width 137 height 47
click at [853, 372] on div "Zaplanuj pobyt Zarezerwuj domek tylko 5 minut od parku! Poznaj Suntago Village …" at bounding box center [471, 336] width 839 height 423
click at [634, 379] on div at bounding box center [593, 383] width 137 height 47
click at [551, 277] on p "2" at bounding box center [551, 274] width 10 height 21
type input "2"
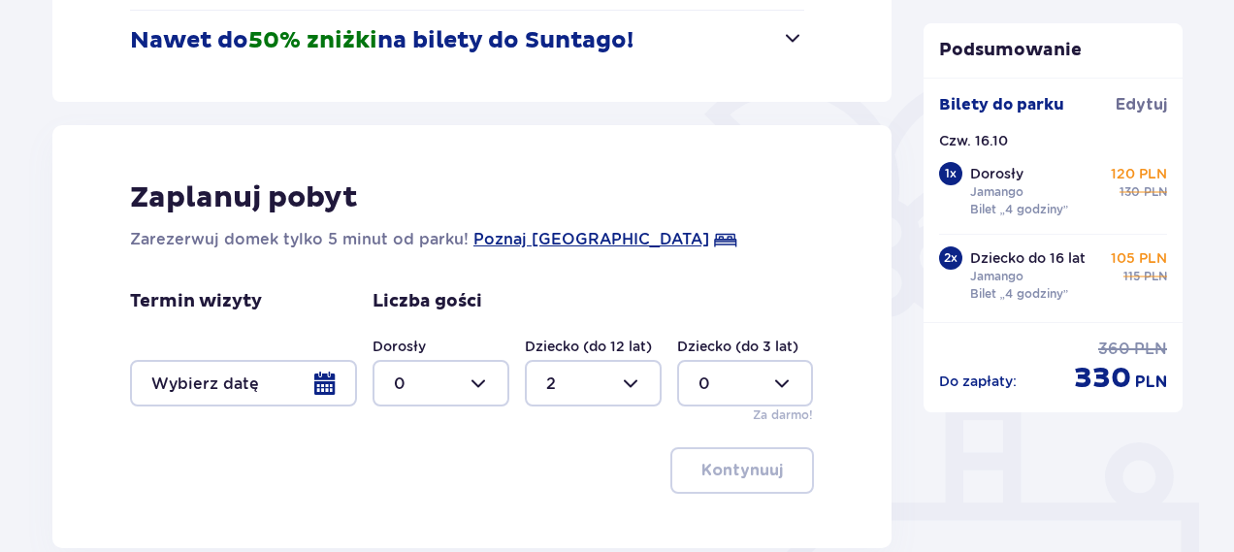
click at [478, 380] on div at bounding box center [441, 383] width 137 height 47
click at [403, 236] on div "1" at bounding box center [441, 233] width 94 height 21
type input "1"
click at [782, 383] on div at bounding box center [745, 383] width 137 height 47
click at [704, 238] on p "1" at bounding box center [702, 233] width 6 height 21
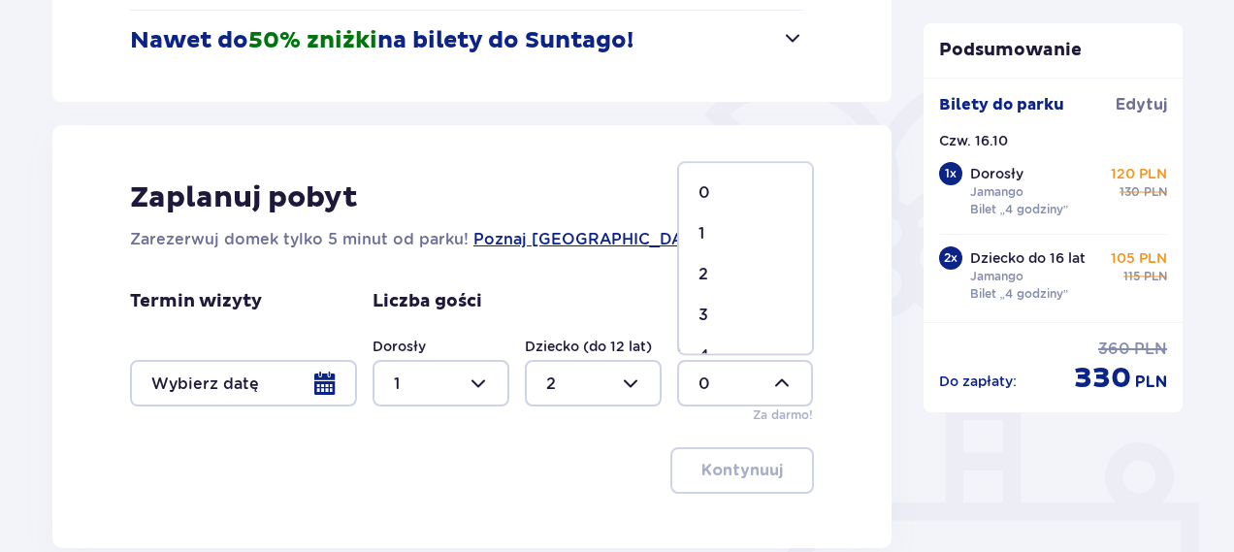
type input "1"
click at [326, 371] on div at bounding box center [243, 383] width 227 height 47
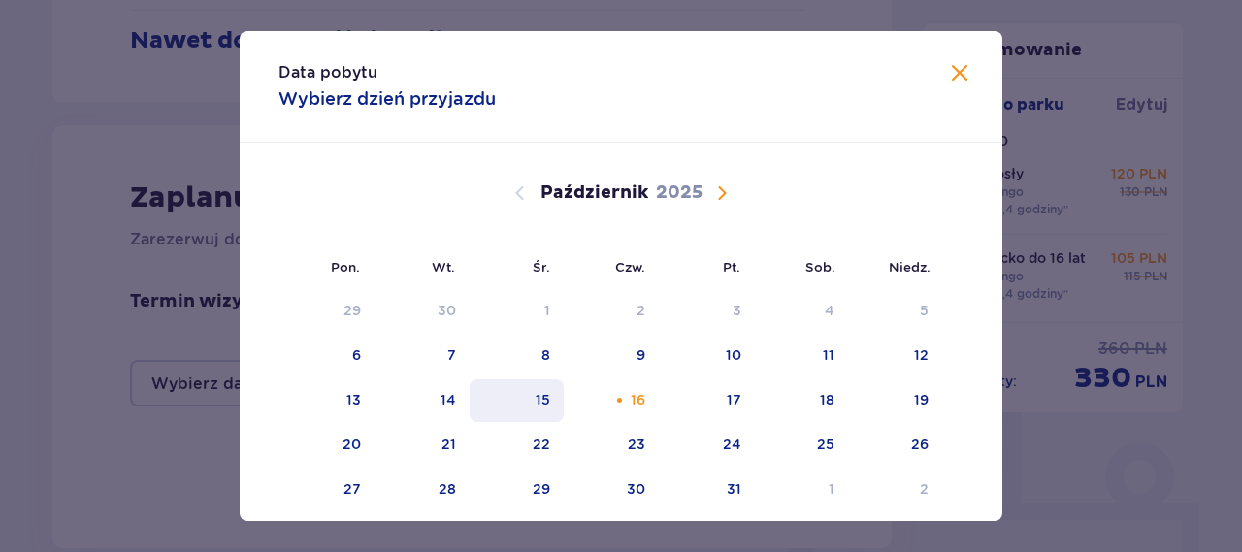
click at [545, 395] on div "15" at bounding box center [543, 399] width 15 height 19
click at [950, 73] on span "Zamknij" at bounding box center [959, 73] width 23 height 23
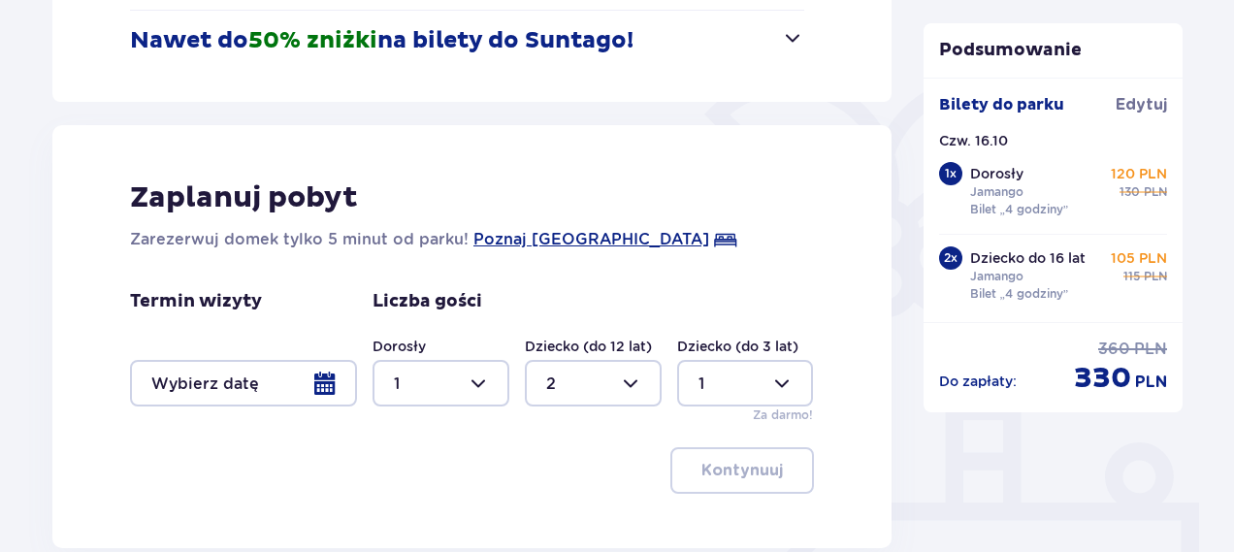
click at [323, 375] on div at bounding box center [243, 383] width 227 height 47
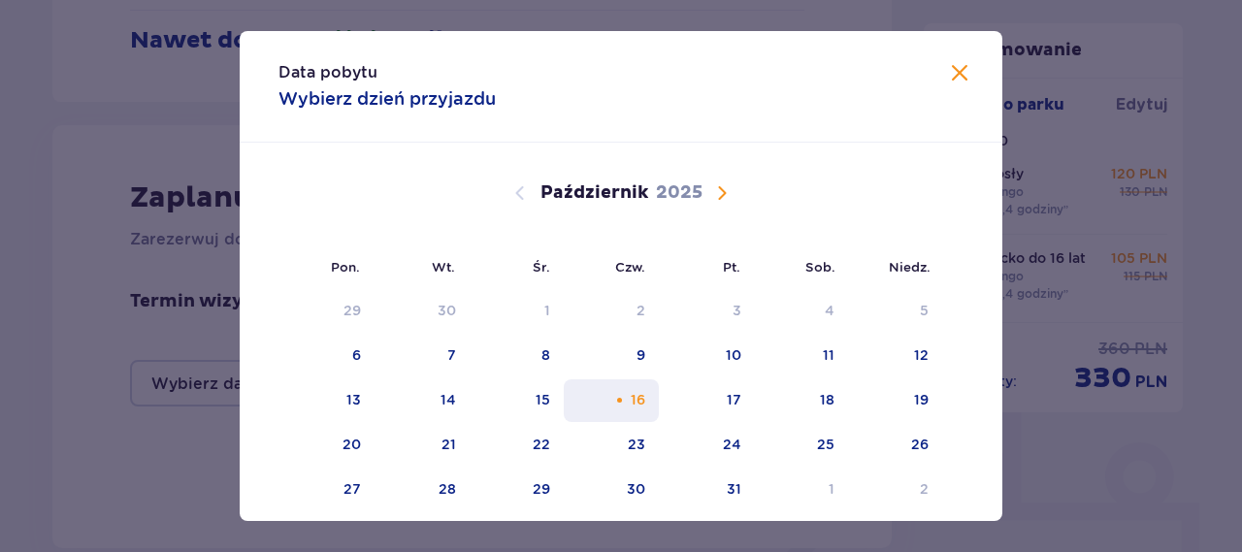
click at [600, 414] on div "16" at bounding box center [612, 400] width 96 height 43
click at [954, 69] on span "Zamknij" at bounding box center [959, 73] width 23 height 23
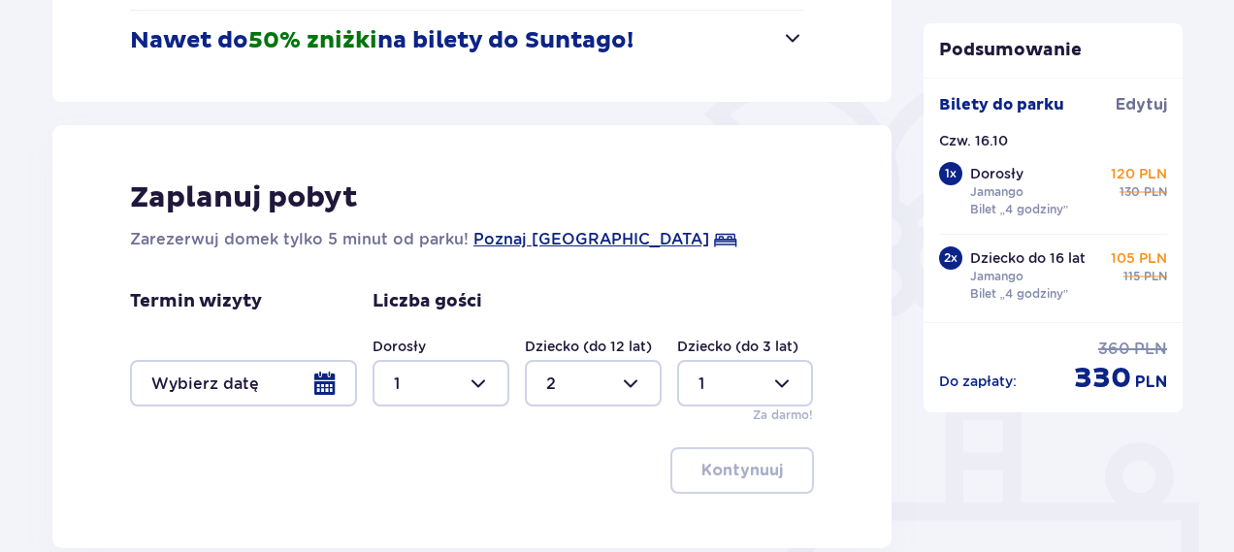
click at [271, 371] on div at bounding box center [243, 383] width 227 height 47
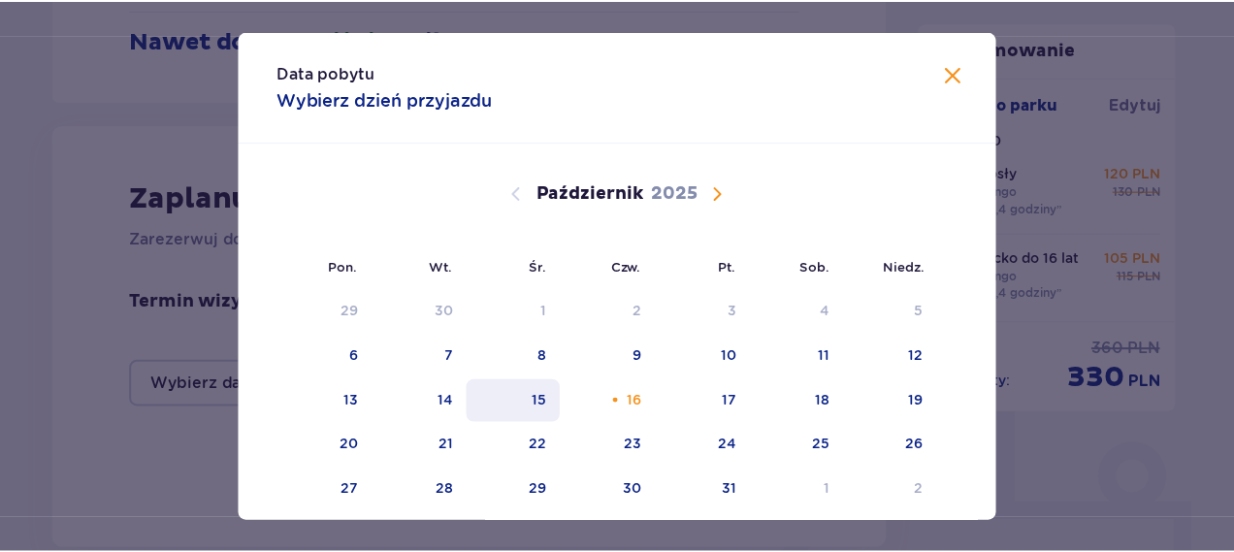
scroll to position [79, 0]
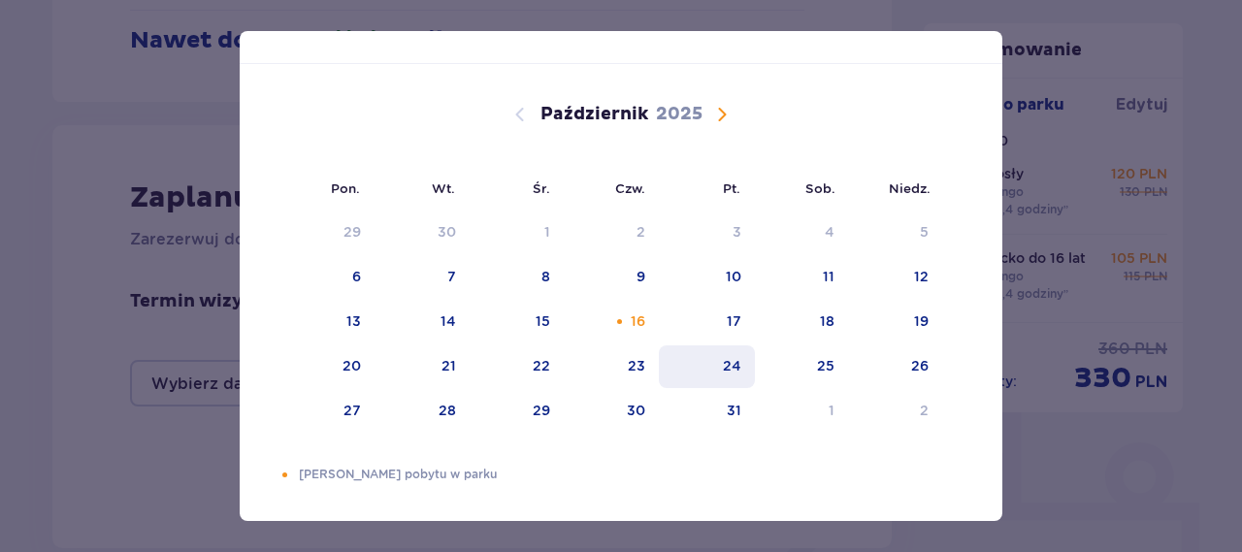
click at [723, 365] on div "24" at bounding box center [732, 365] width 18 height 19
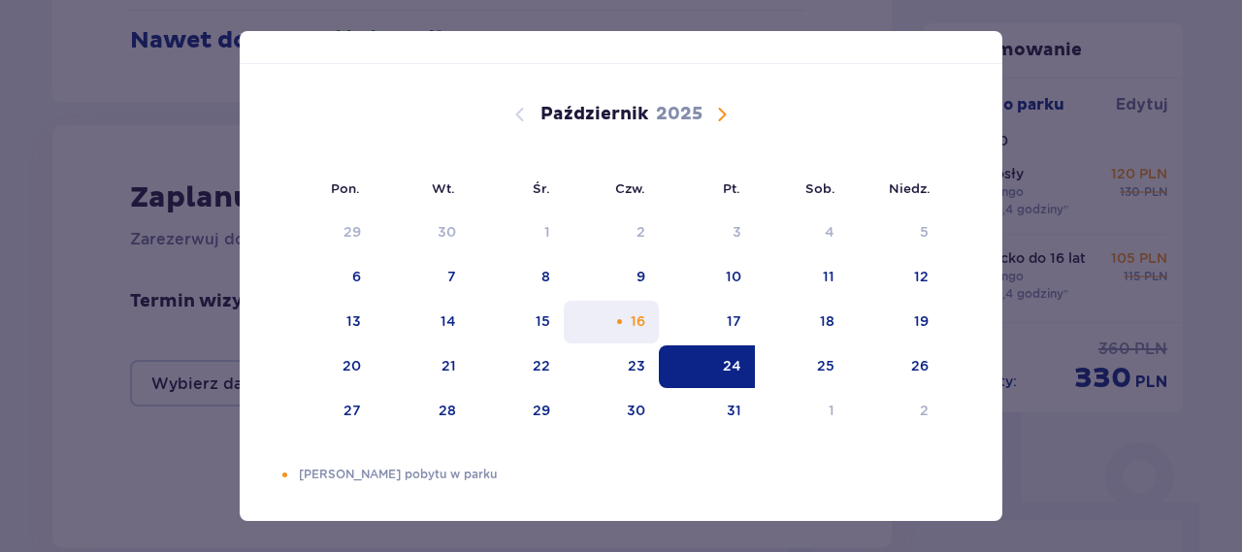
click at [631, 317] on div "16" at bounding box center [638, 320] width 15 height 19
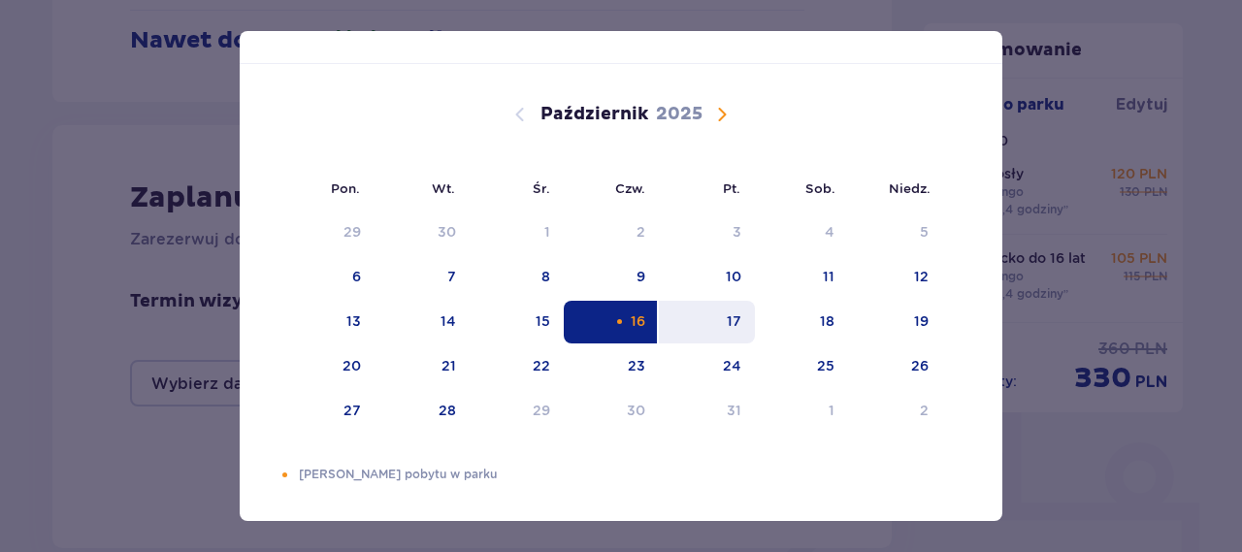
click at [699, 324] on div "17" at bounding box center [707, 322] width 96 height 43
type input "16.10.25 - 17.10.25"
type input "0"
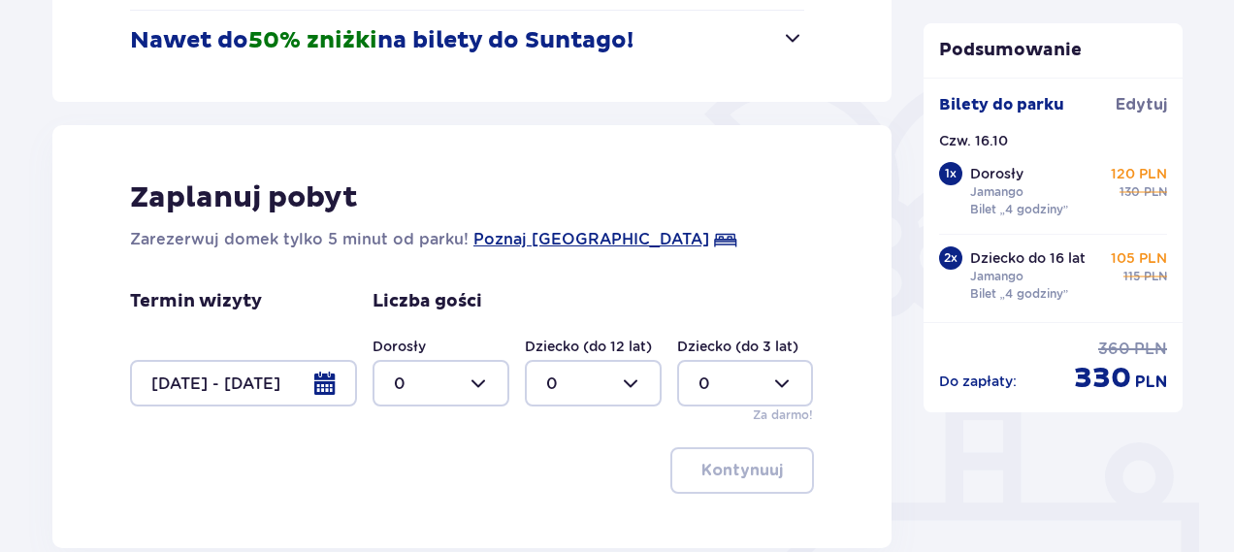
click at [490, 373] on div at bounding box center [441, 383] width 137 height 47
click at [395, 230] on p "1" at bounding box center [397, 233] width 6 height 21
type input "1"
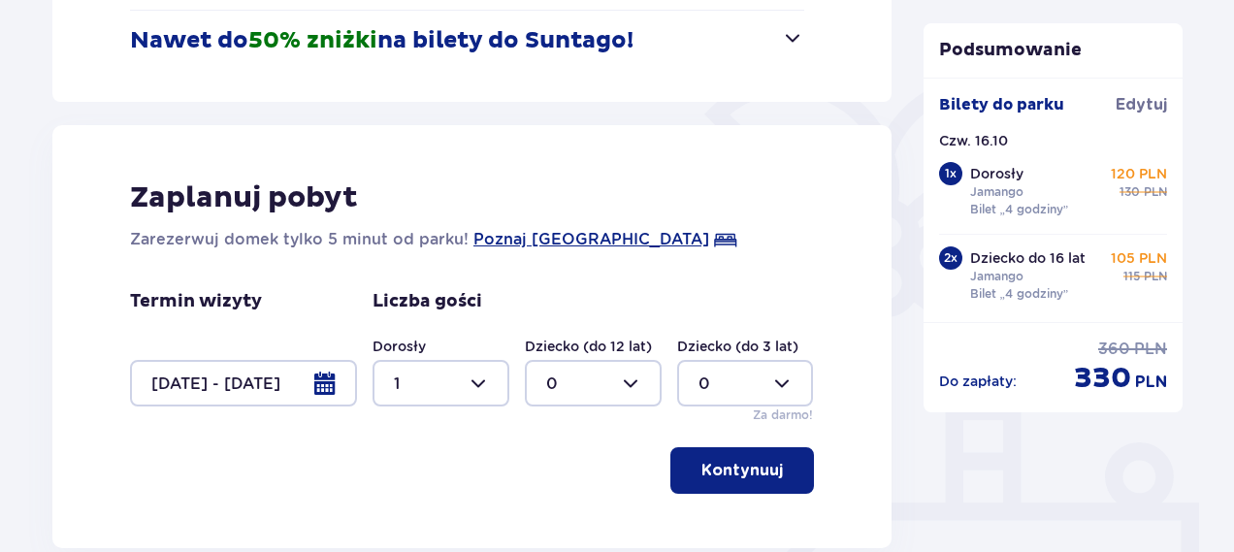
click at [632, 381] on div at bounding box center [593, 383] width 137 height 47
click at [567, 271] on div "2" at bounding box center [593, 274] width 94 height 21
type input "2"
click at [784, 380] on div at bounding box center [745, 383] width 137 height 47
click at [703, 230] on p "1" at bounding box center [702, 233] width 6 height 21
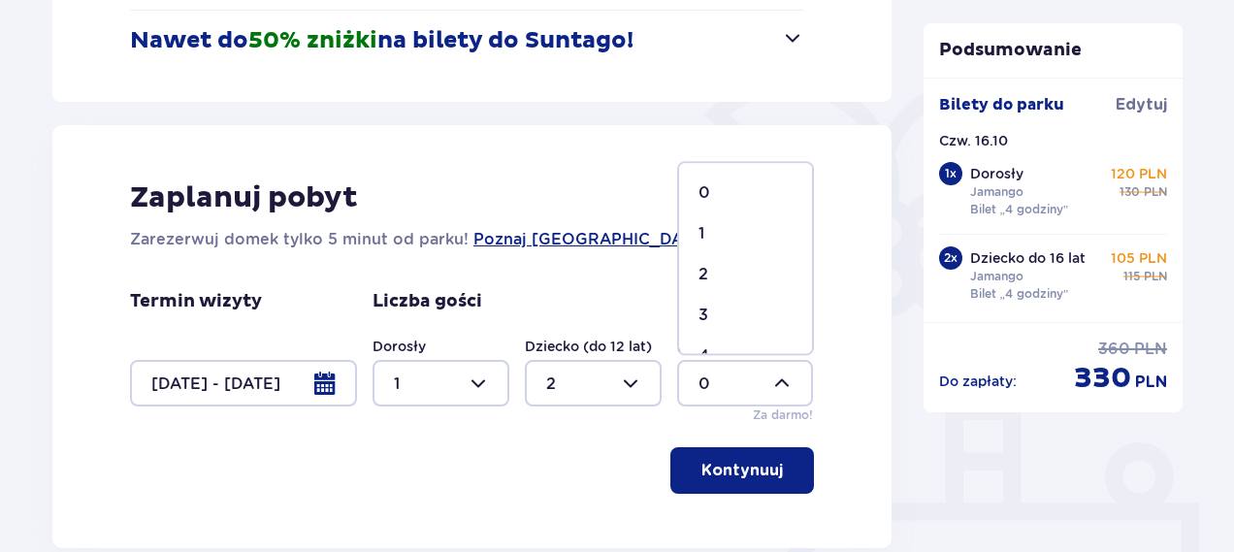
type input "1"
click at [765, 467] on p "Kontynuuj" at bounding box center [743, 470] width 82 height 21
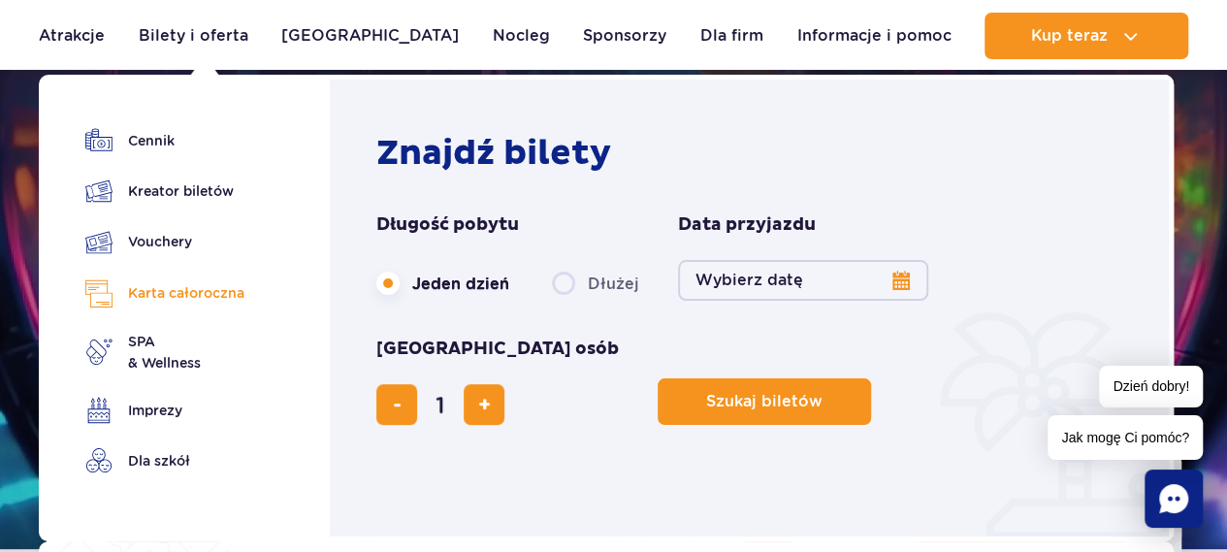
scroll to position [59, 0]
click at [218, 185] on link "Kreator biletów" at bounding box center [164, 191] width 159 height 27
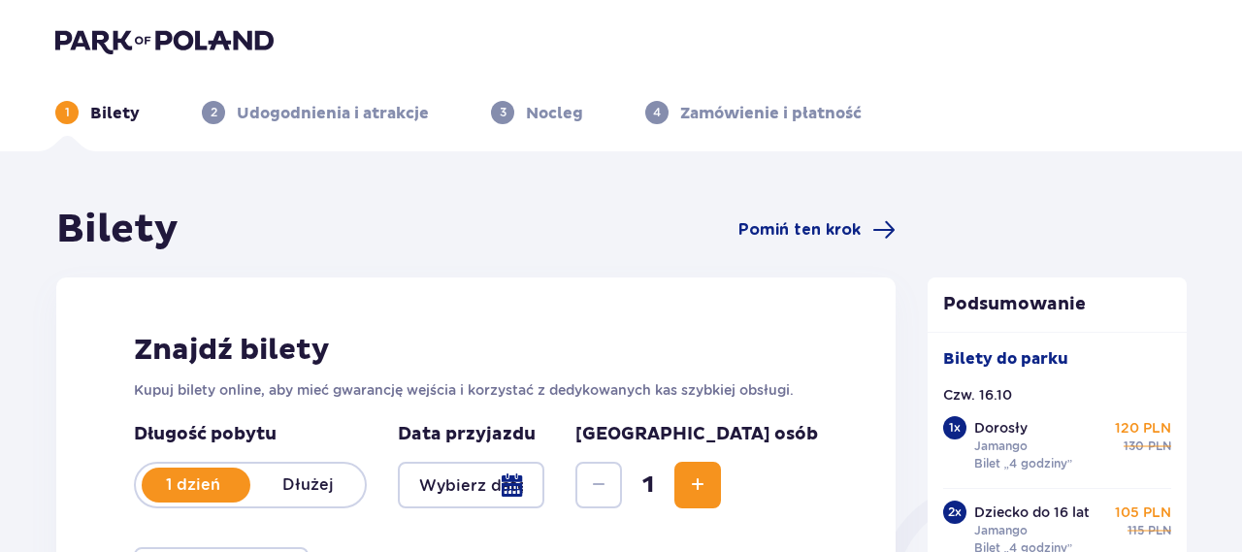
type input "[DATE]"
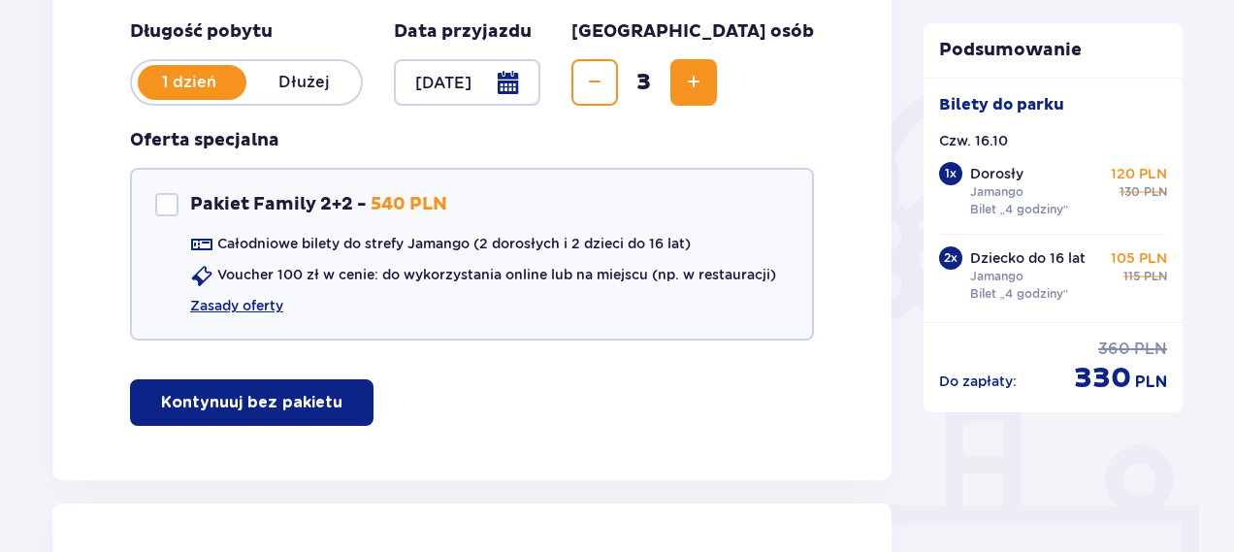
scroll to position [404, 0]
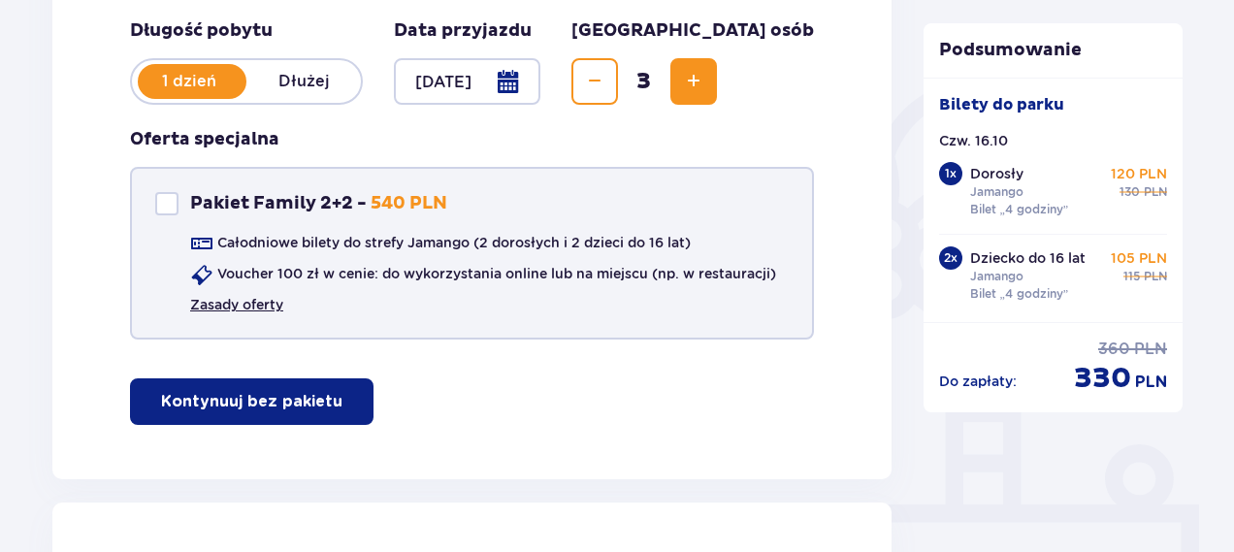
click at [244, 306] on link "Zasady oferty" at bounding box center [236, 304] width 93 height 19
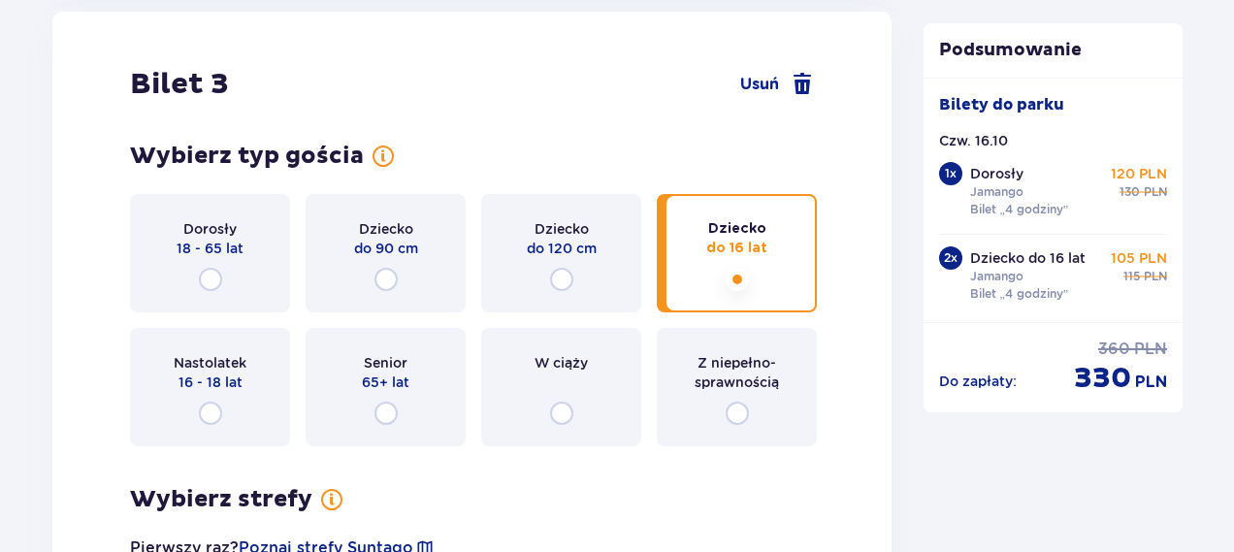
scroll to position [3792, 0]
